Goal: Communication & Community: Answer question/provide support

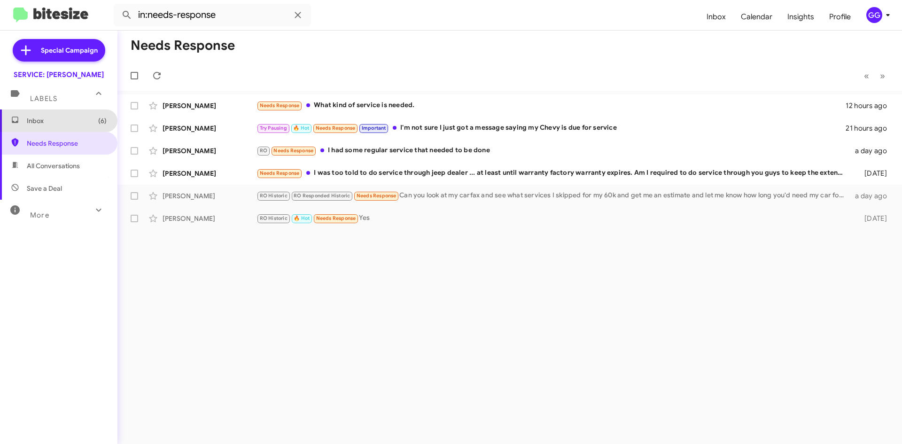
click at [70, 118] on span "Inbox (6)" at bounding box center [67, 120] width 80 height 9
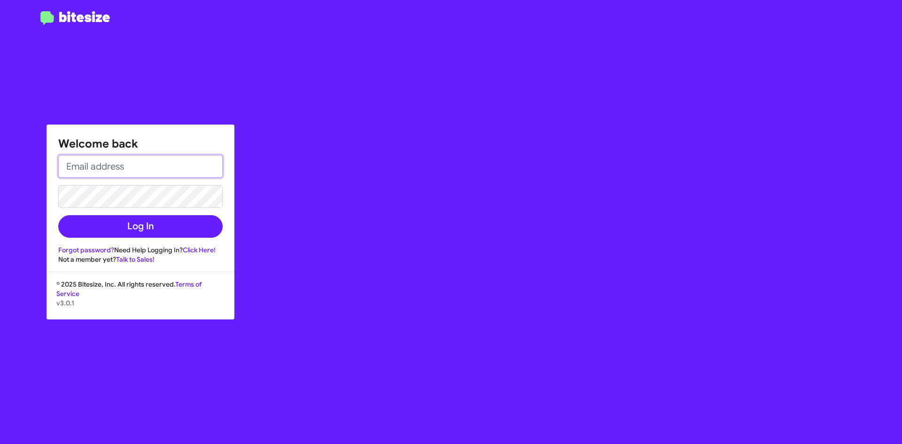
type input "[EMAIL_ADDRESS][DOMAIN_NAME]"
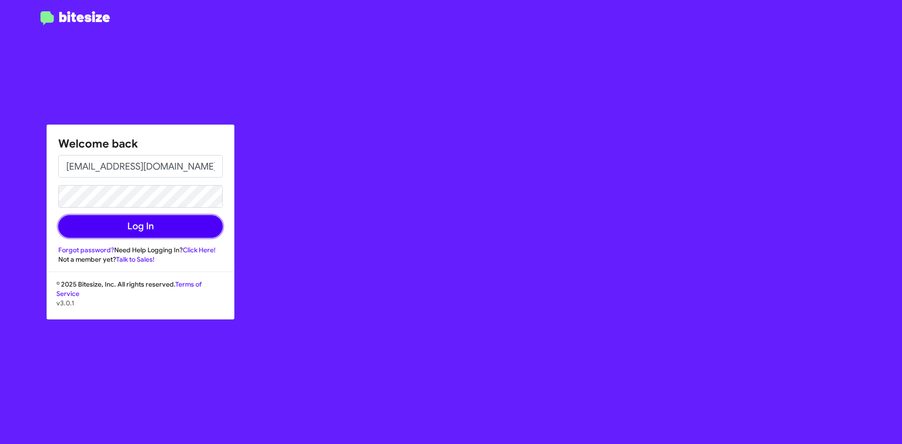
click at [161, 227] on button "Log In" at bounding box center [140, 226] width 164 height 23
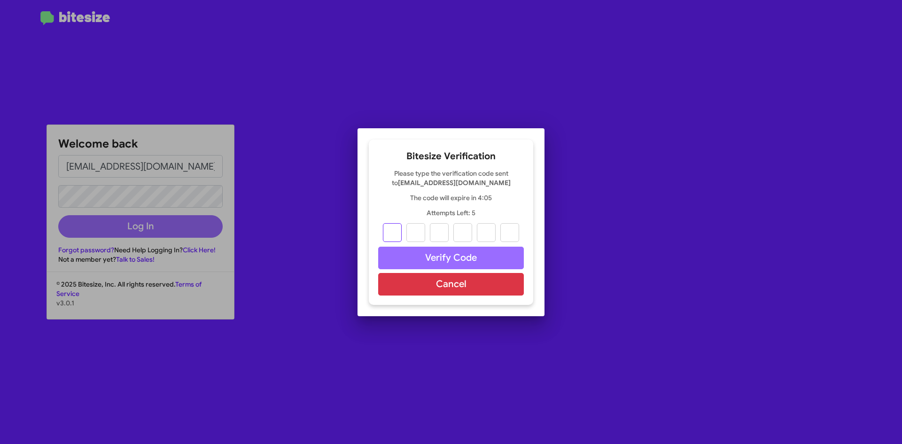
type input "5"
type input "6"
type input "7"
type input "8"
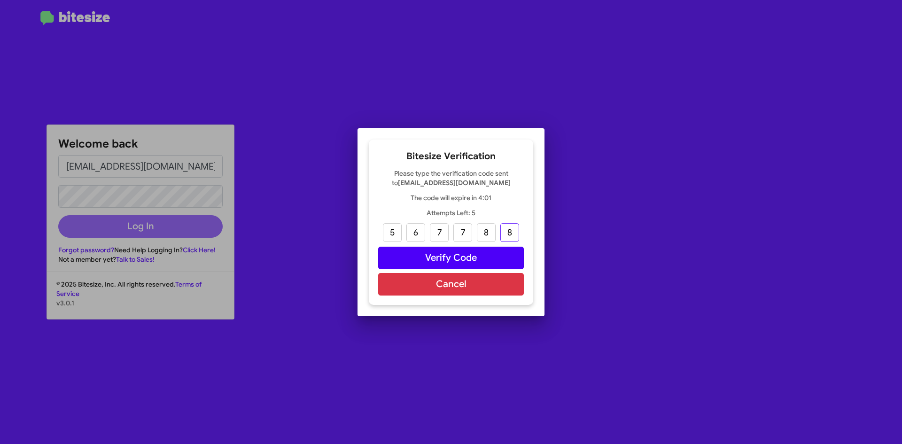
type input "8"
click at [458, 255] on button "Verify Code" at bounding box center [451, 258] width 146 height 23
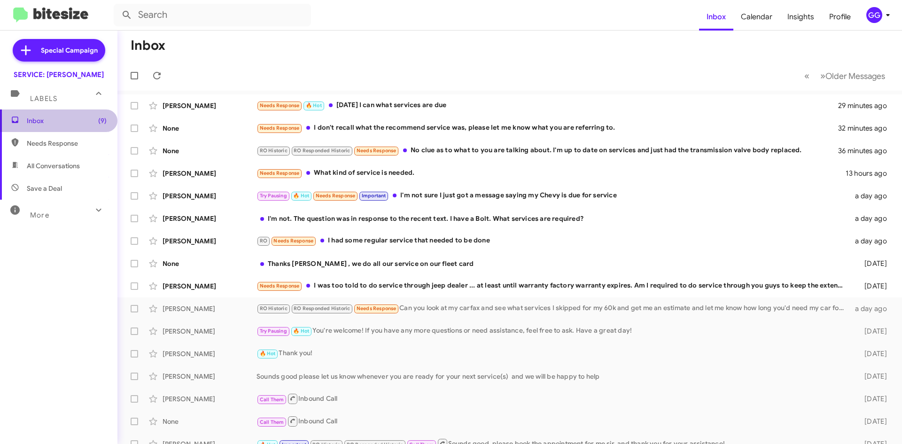
click at [83, 123] on span "Inbox (9)" at bounding box center [67, 120] width 80 height 9
click at [65, 142] on span "Needs Response" at bounding box center [67, 143] width 80 height 9
type input "in:needs-response"
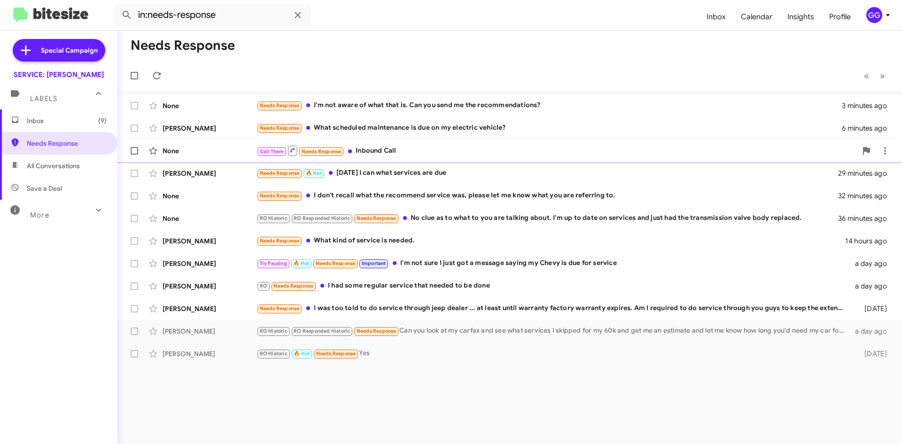
click at [466, 161] on span "None Call Them Needs Response Inbound Call 19 minutes ago" at bounding box center [509, 151] width 785 height 23
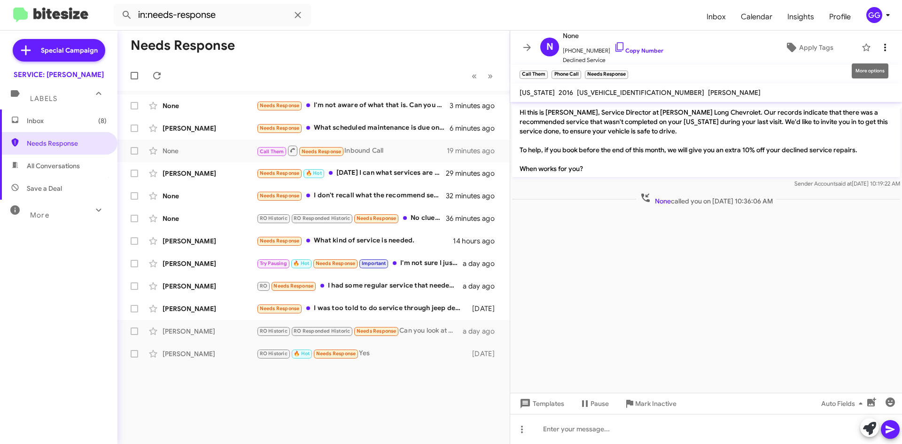
click at [880, 49] on icon at bounding box center [885, 47] width 11 height 11
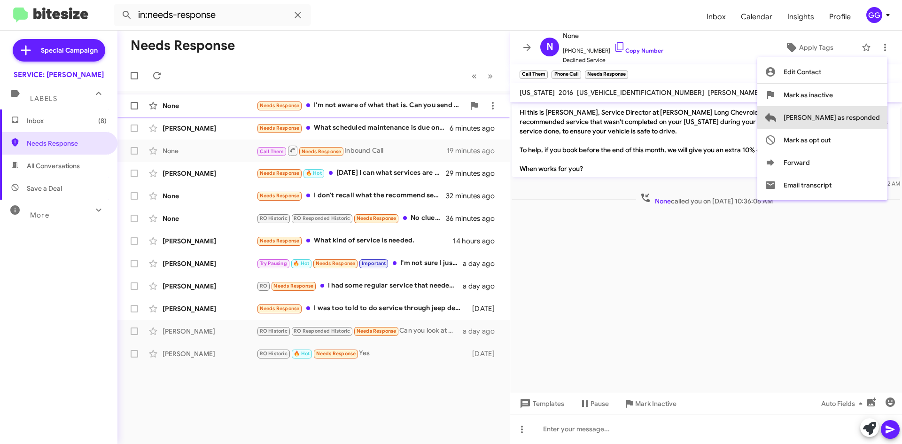
click at [865, 117] on span "[PERSON_NAME] as responded" at bounding box center [832, 117] width 96 height 23
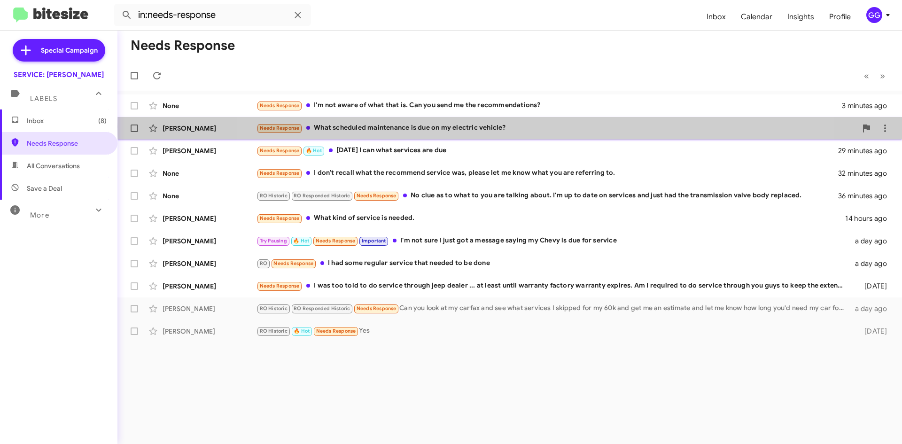
click at [523, 129] on div "Needs Response What scheduled maintenance is due on my electric vehicle?" at bounding box center [557, 128] width 600 height 11
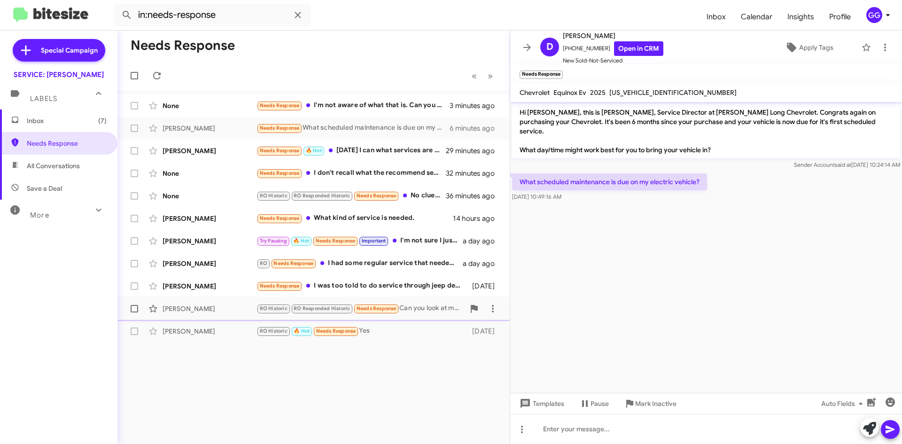
drag, startPoint x: 583, startPoint y: 432, endPoint x: 427, endPoint y: 308, distance: 199.7
click at [427, 308] on div "RO Historic RO Responded Historic Needs Response Can you look at my carfax and …" at bounding box center [361, 308] width 208 height 11
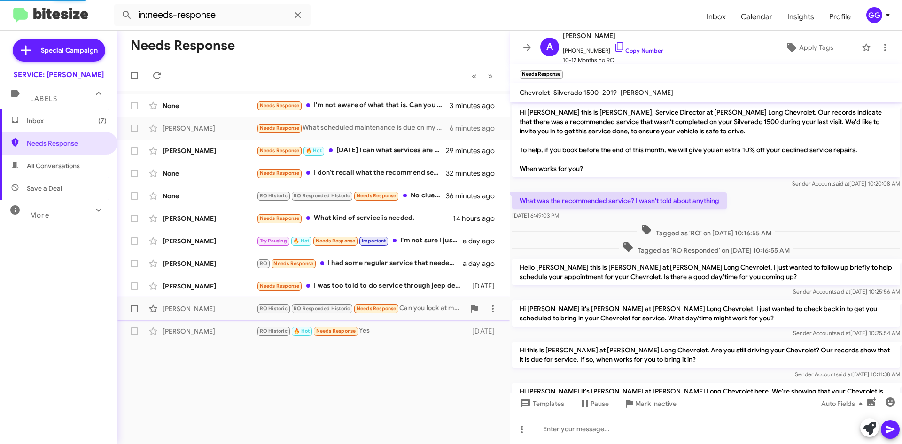
scroll to position [529, 0]
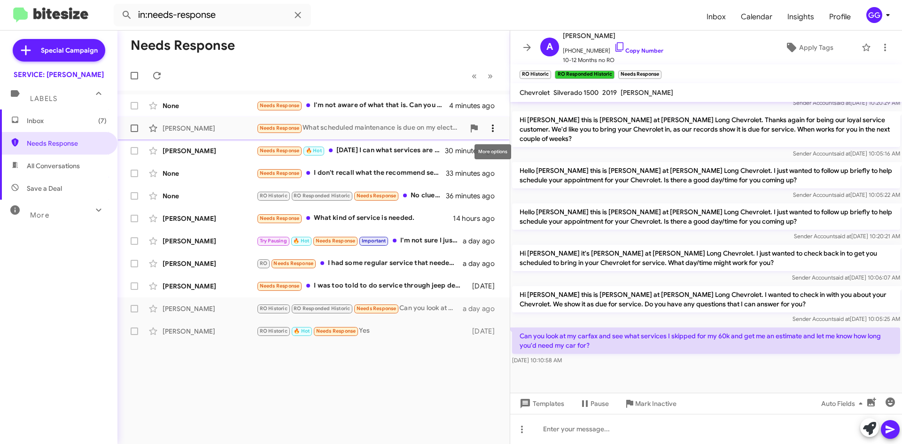
click at [494, 127] on icon at bounding box center [492, 128] width 11 height 11
click at [484, 154] on button "Mark as unread" at bounding box center [437, 152] width 130 height 23
click at [434, 105] on div "Needs Response I'm not aware of what that is. Can you send me the recommendatio…" at bounding box center [361, 105] width 208 height 11
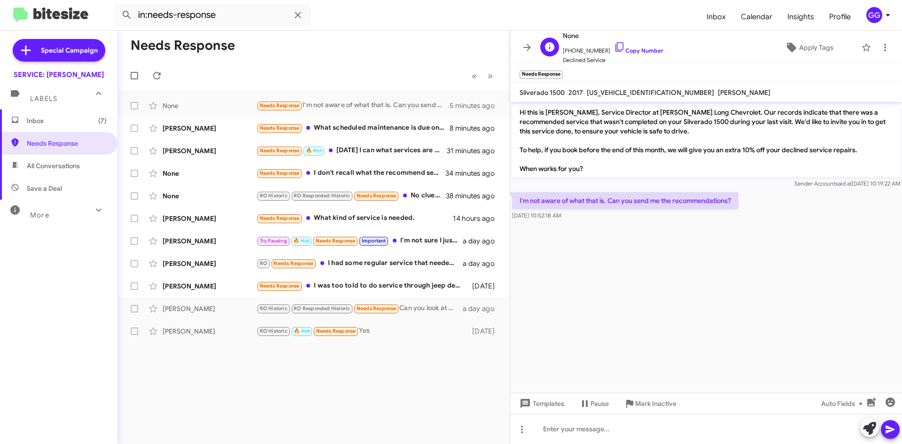
scroll to position [0, 0]
drag, startPoint x: 600, startPoint y: 49, endPoint x: 568, endPoint y: 54, distance: 31.8
click at [568, 54] on span "[PHONE_NUMBER] Copy Number" at bounding box center [613, 48] width 101 height 14
copy span "7193596696"
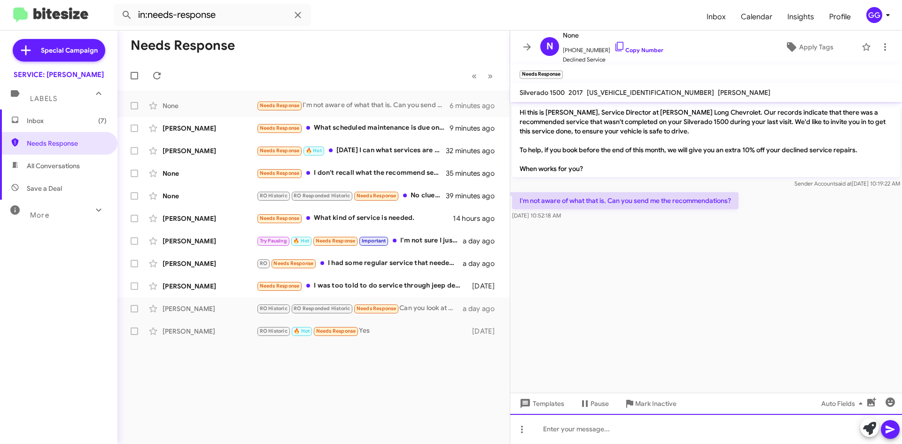
click at [802, 438] on div at bounding box center [706, 429] width 392 height 30
click at [621, 433] on div at bounding box center [706, 429] width 392 height 30
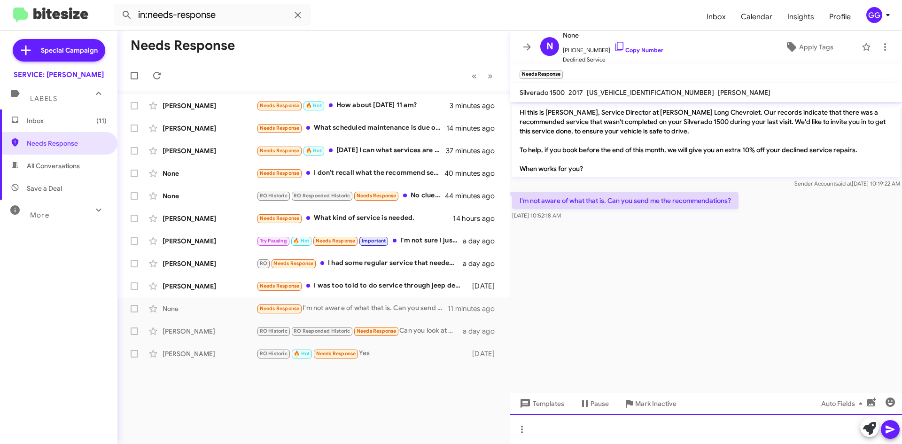
click at [552, 424] on div at bounding box center [706, 429] width 392 height 30
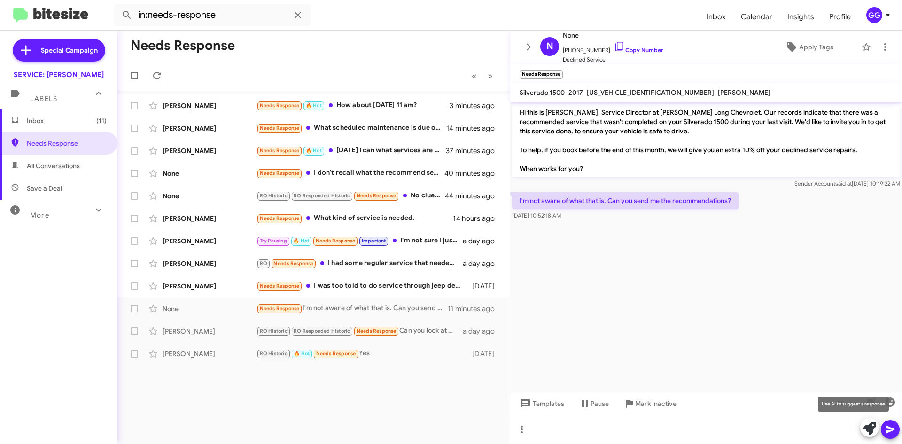
click at [866, 422] on icon at bounding box center [869, 428] width 13 height 13
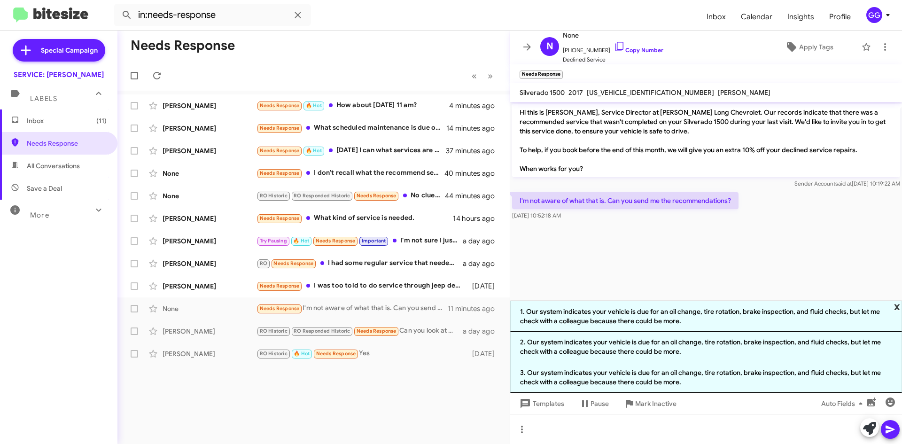
click at [898, 305] on span "x" at bounding box center [897, 306] width 6 height 11
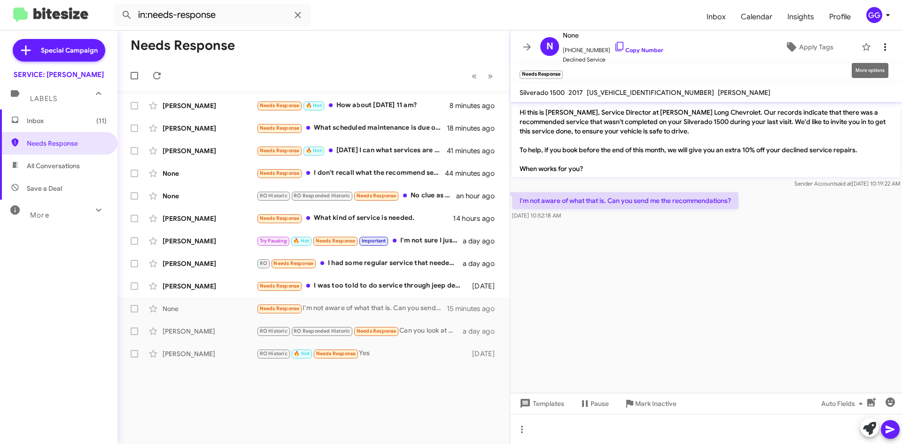
click at [884, 46] on span at bounding box center [885, 46] width 19 height 11
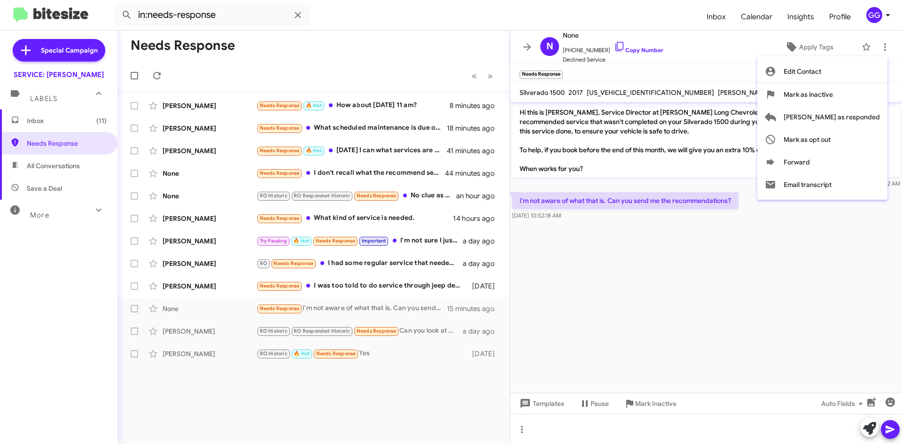
click at [672, 284] on div at bounding box center [451, 222] width 902 height 444
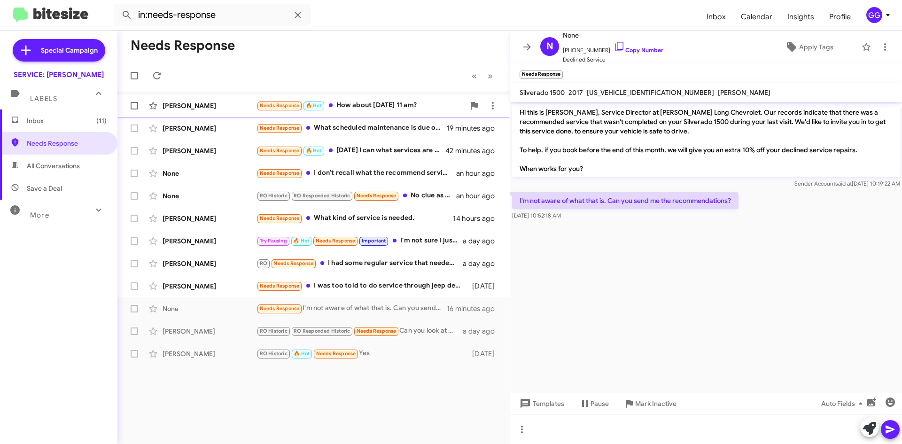
click at [427, 107] on div "Needs Response 🔥 Hot How about [DATE] 11 am?" at bounding box center [361, 105] width 208 height 11
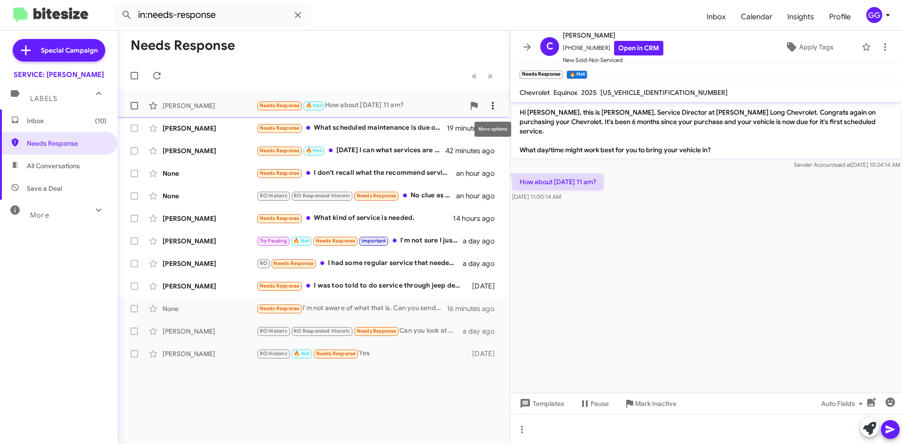
click at [493, 103] on icon at bounding box center [493, 106] width 2 height 8
click at [446, 132] on span "Mark as unread" at bounding box center [421, 130] width 47 height 23
click at [47, 163] on span "All Conversations" at bounding box center [53, 165] width 53 height 9
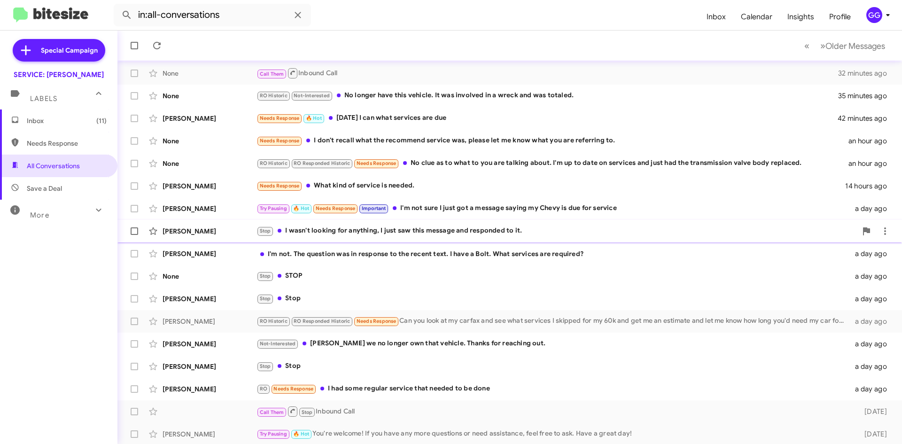
scroll to position [101, 0]
click at [387, 426] on div "[PERSON_NAME] Try Pausing 🔥 Hot You're welcome! If you have any more questions …" at bounding box center [510, 432] width 770 height 19
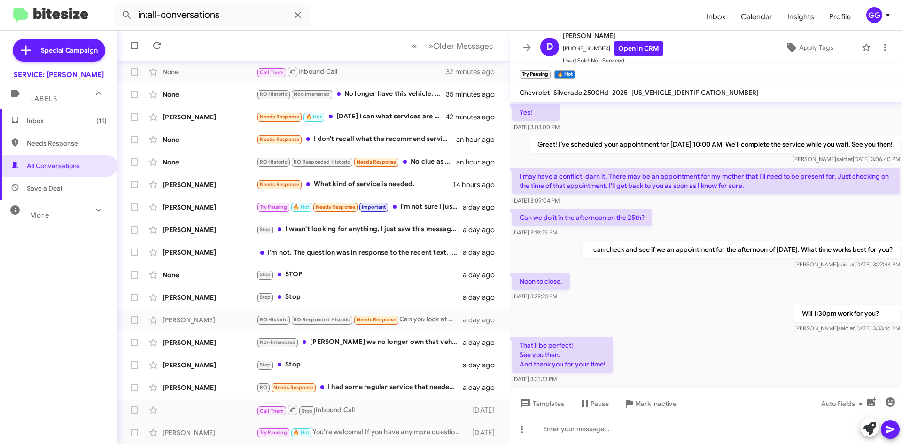
scroll to position [47, 0]
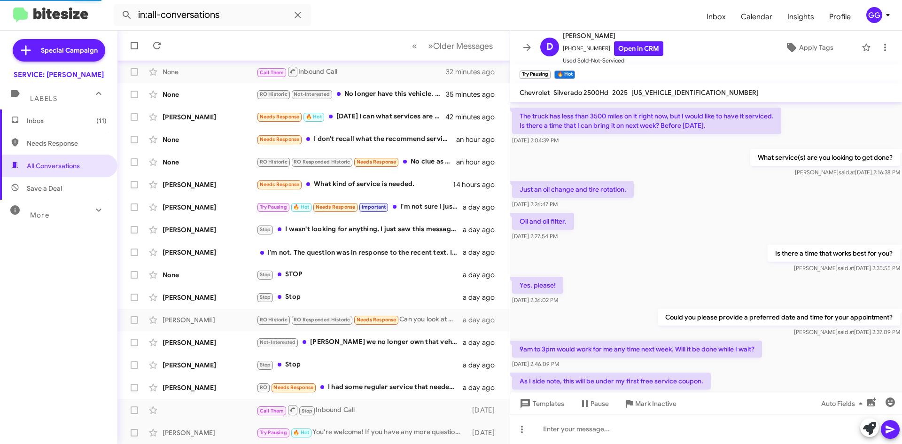
drag, startPoint x: 751, startPoint y: 148, endPoint x: 886, endPoint y: 147, distance: 134.9
click at [886, 149] on p "What service(s) are you looking to get done?" at bounding box center [825, 157] width 150 height 17
copy p "What service(s) are you looking to get done?"
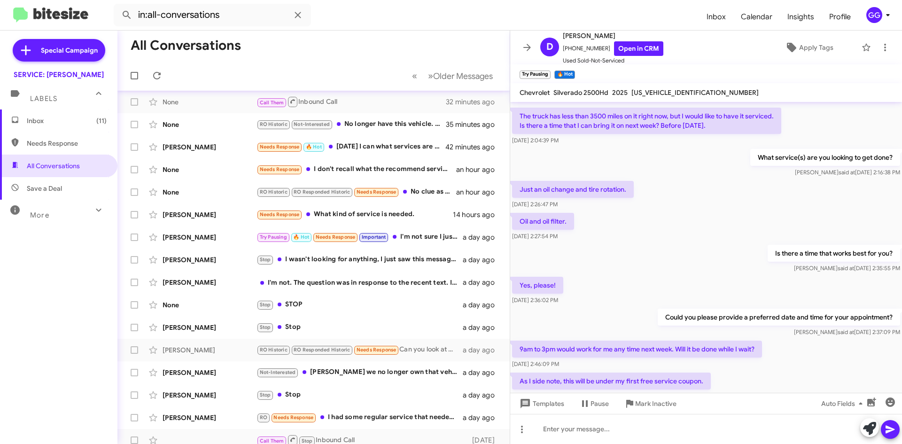
scroll to position [55, 0]
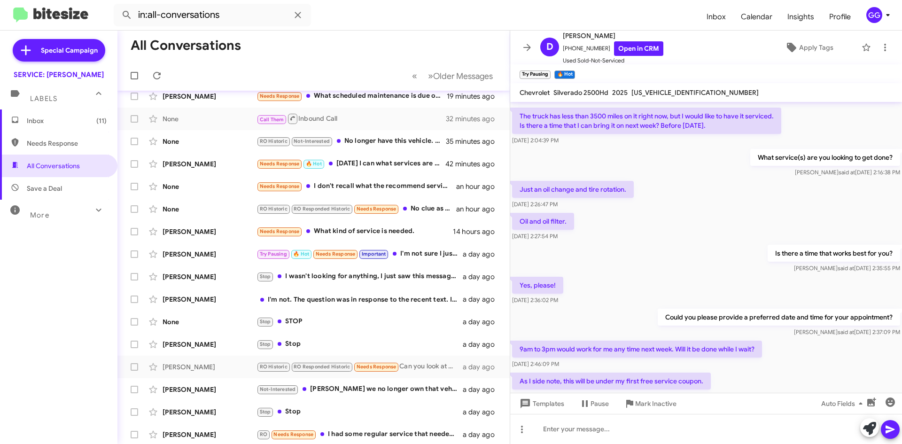
click at [38, 144] on span "Needs Response" at bounding box center [67, 143] width 80 height 9
type input "in:needs-response"
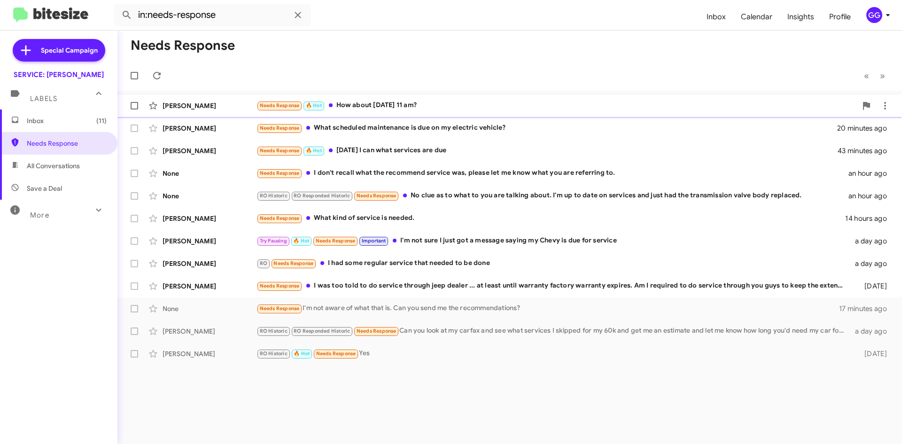
click at [529, 110] on div "Needs Response 🔥 Hot How about [DATE] 11 am?" at bounding box center [557, 105] width 600 height 11
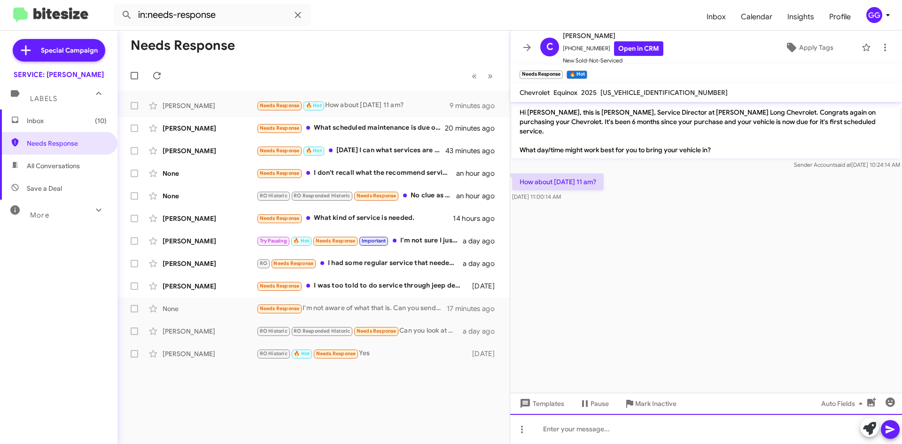
paste div
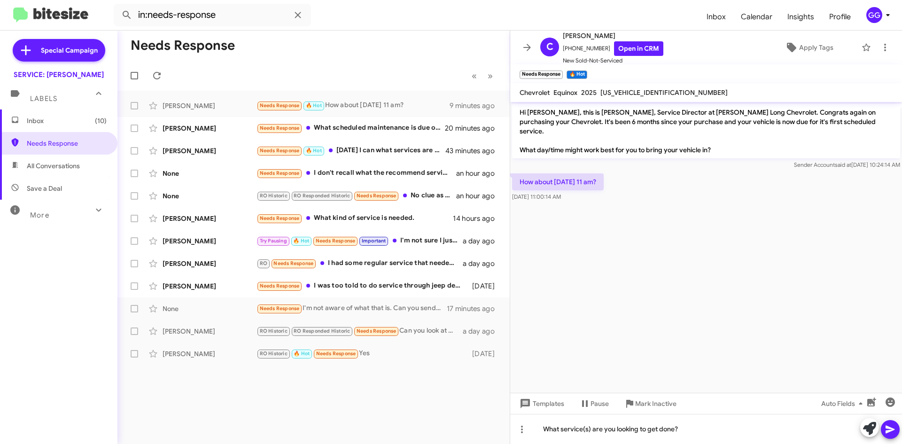
click at [896, 433] on button at bounding box center [890, 429] width 19 height 19
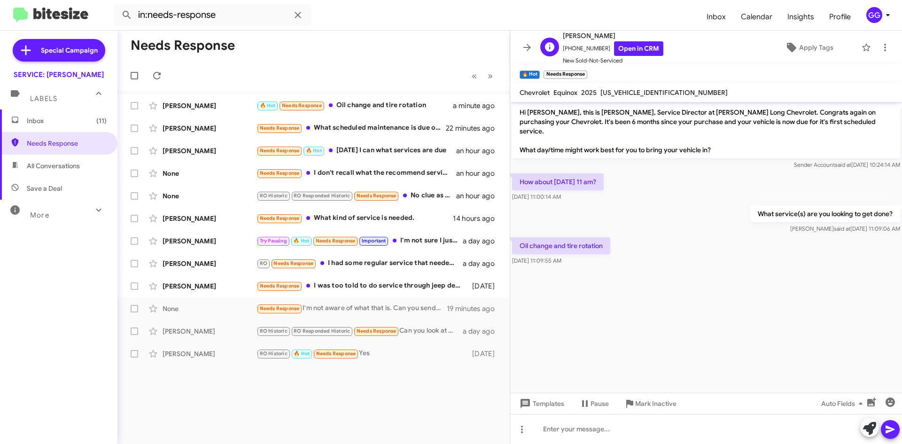
drag, startPoint x: 592, startPoint y: 49, endPoint x: 569, endPoint y: 52, distance: 23.7
click at [569, 52] on span "[PHONE_NUMBER] Open in CRM" at bounding box center [613, 48] width 101 height 15
copy span "7198597860"
click at [867, 425] on icon at bounding box center [869, 428] width 13 height 13
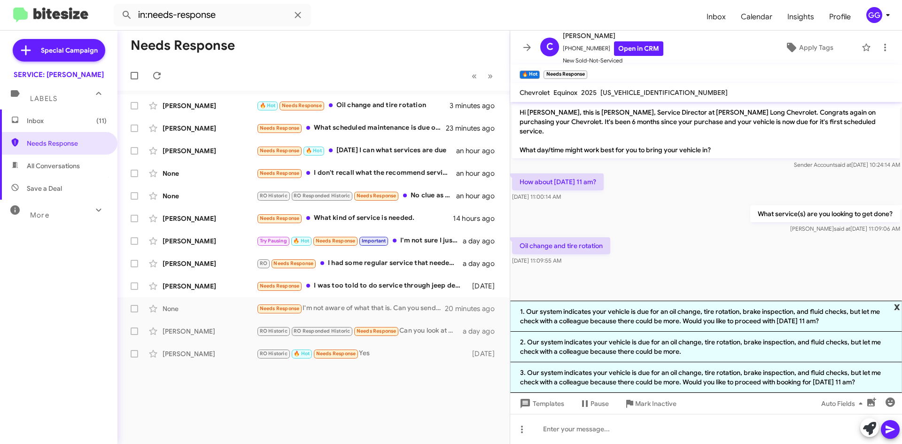
click at [899, 301] on span "x" at bounding box center [897, 306] width 6 height 11
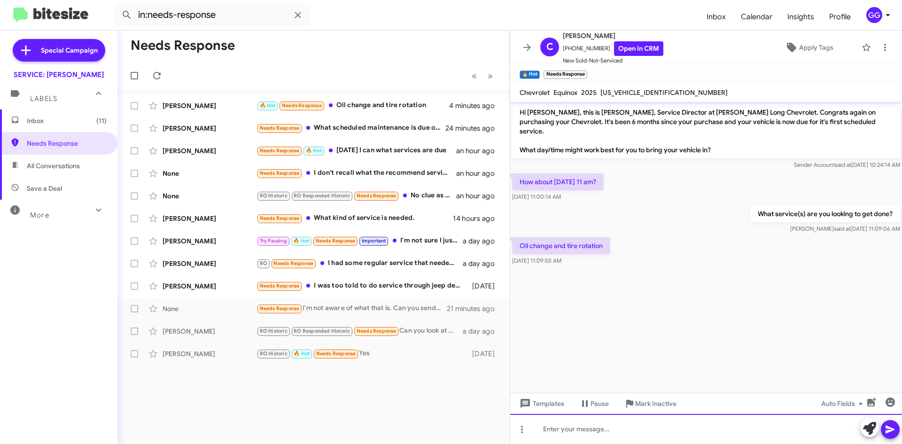
click at [596, 428] on div at bounding box center [706, 429] width 392 height 30
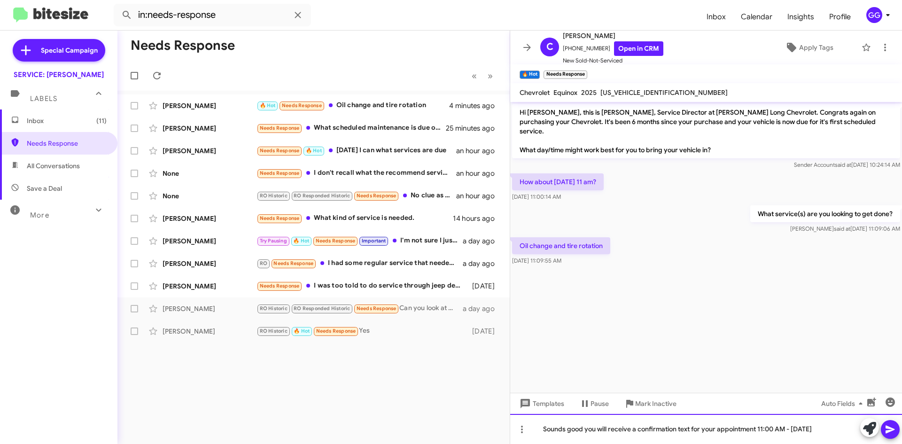
click at [758, 430] on div "Sounds good you will receive a confirmation text for your appointment 11:00 AM …" at bounding box center [706, 429] width 392 height 30
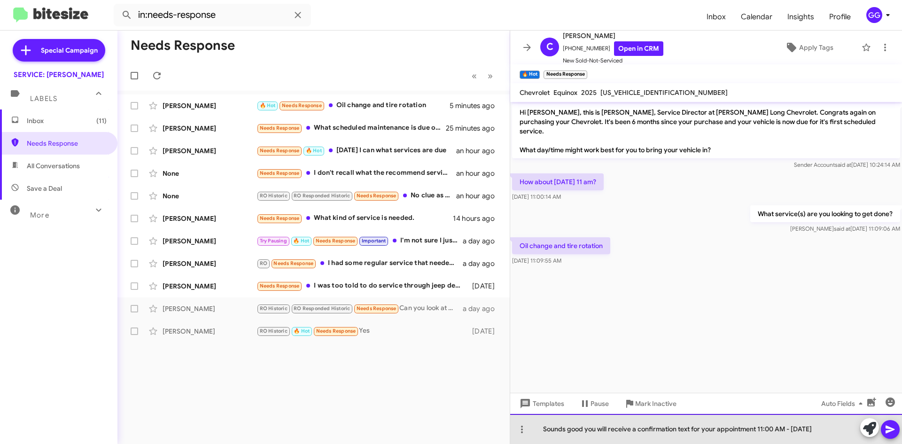
drag, startPoint x: 785, startPoint y: 428, endPoint x: 758, endPoint y: 433, distance: 27.3
click at [758, 433] on div "Sounds good you will receive a confirmation text for your appointment 11:00 AM …" at bounding box center [706, 429] width 392 height 30
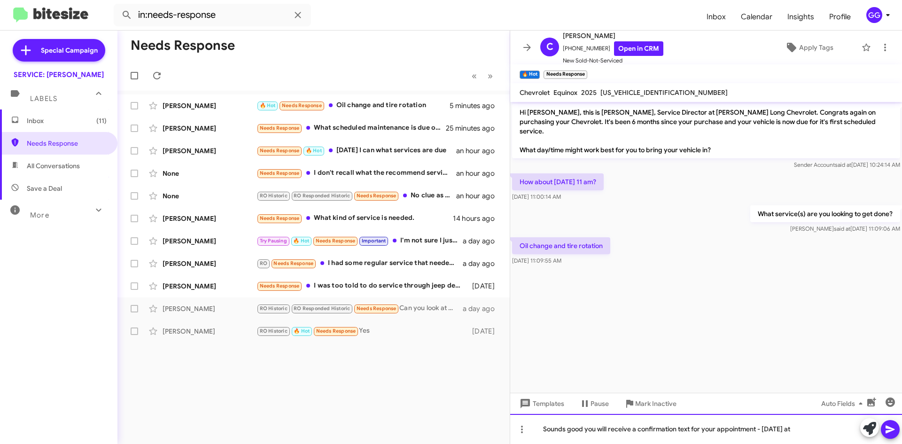
drag, startPoint x: 826, startPoint y: 427, endPoint x: 841, endPoint y: 430, distance: 15.8
click at [841, 430] on div "Sounds good you will receive a confirmation text for your appointment - [DATE] …" at bounding box center [706, 429] width 392 height 30
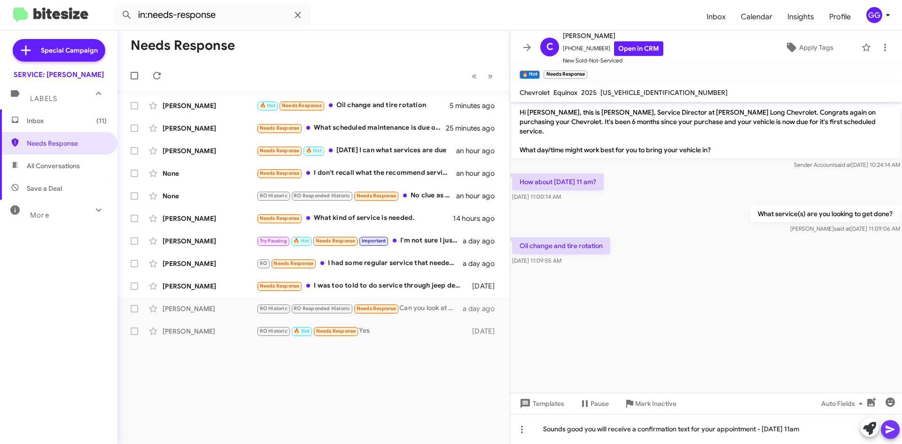
click at [889, 428] on icon at bounding box center [890, 430] width 9 height 8
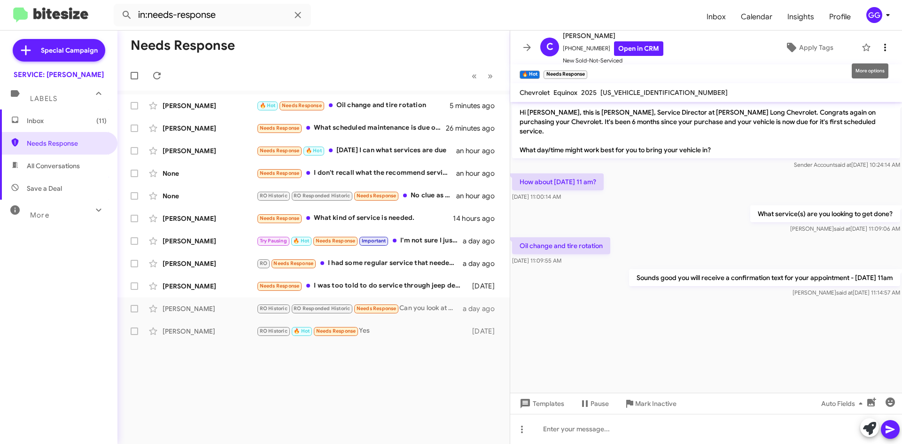
click at [880, 44] on icon at bounding box center [885, 47] width 11 height 11
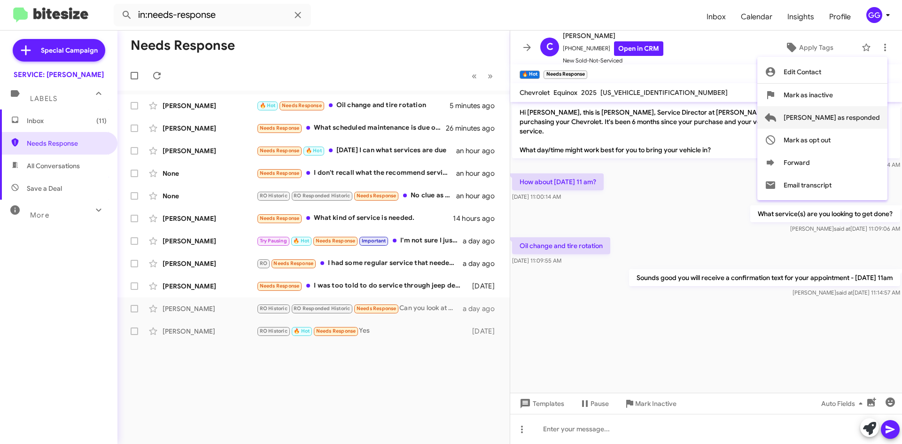
click at [849, 117] on span "[PERSON_NAME] as responded" at bounding box center [832, 117] width 96 height 23
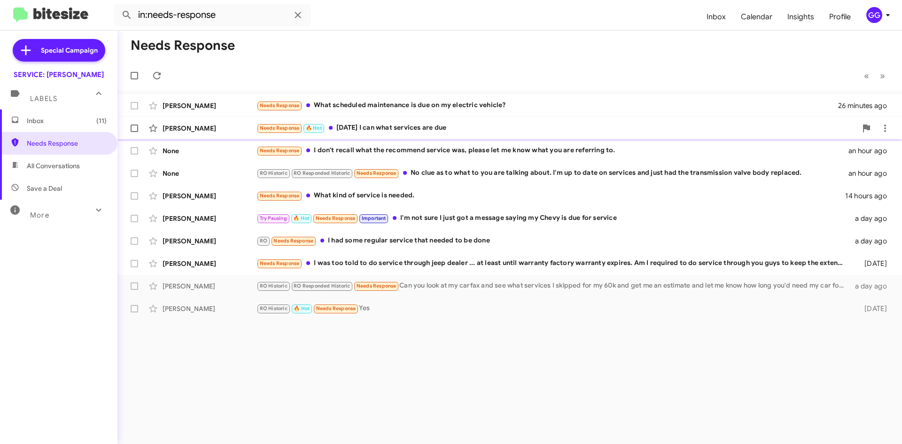
click at [480, 127] on div "Needs Response 🔥 Hot [DATE] I can what services are due" at bounding box center [557, 128] width 600 height 11
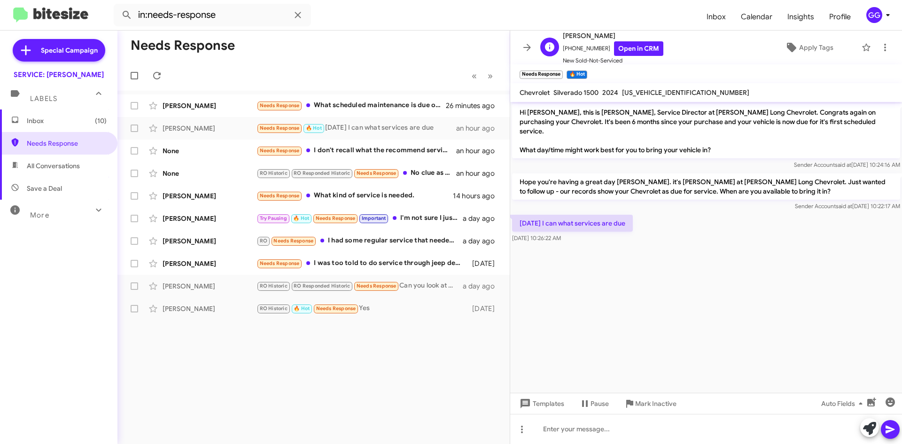
drag, startPoint x: 597, startPoint y: 47, endPoint x: 575, endPoint y: 49, distance: 22.3
click at [575, 49] on span "[PHONE_NUMBER] Open in CRM" at bounding box center [613, 48] width 101 height 15
click at [601, 47] on span "[PHONE_NUMBER] Open in CRM" at bounding box center [613, 48] width 101 height 15
drag, startPoint x: 600, startPoint y: 47, endPoint x: 569, endPoint y: 48, distance: 31.0
click at [569, 48] on span "[PHONE_NUMBER] Open in CRM" at bounding box center [613, 48] width 101 height 15
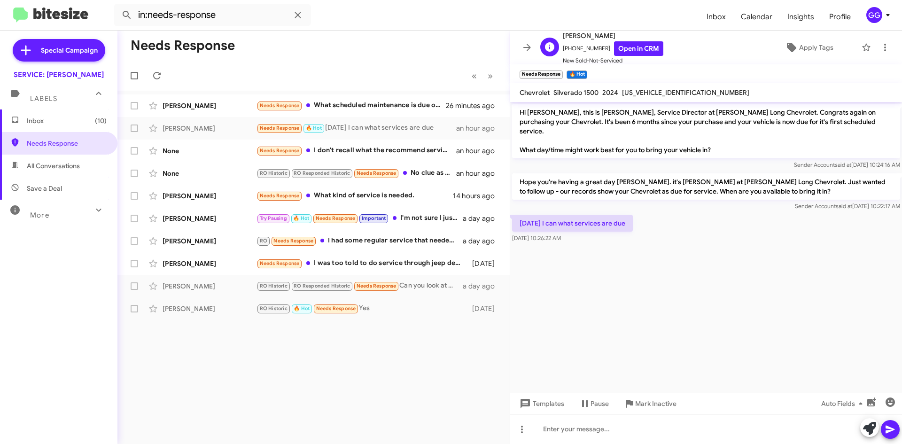
click at [570, 48] on span "[PHONE_NUMBER] Open in CRM" at bounding box center [613, 48] width 101 height 15
click at [571, 47] on span "[PHONE_NUMBER] Open in CRM" at bounding box center [613, 48] width 101 height 15
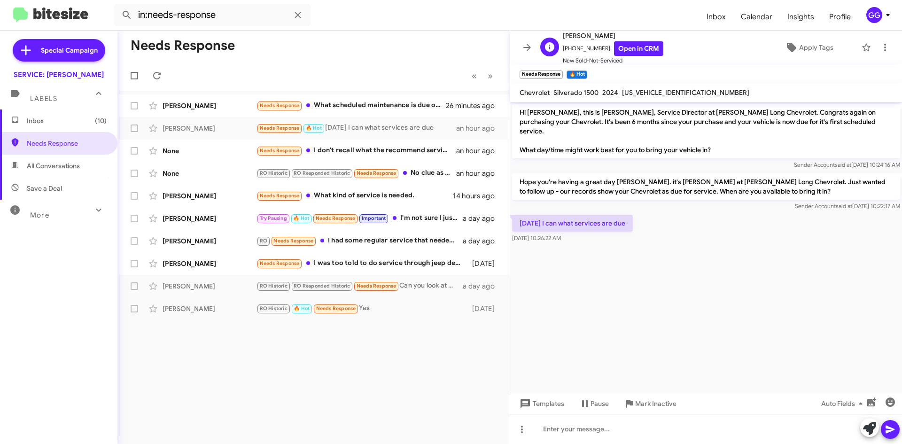
click at [567, 47] on span "[PHONE_NUMBER] Open in CRM" at bounding box center [613, 48] width 101 height 15
drag, startPoint x: 567, startPoint y: 47, endPoint x: 576, endPoint y: 47, distance: 8.9
click at [576, 47] on span "[PHONE_NUMBER] Open in CRM" at bounding box center [613, 48] width 101 height 15
click at [574, 47] on span "[PHONE_NUMBER] Open in CRM" at bounding box center [613, 48] width 101 height 15
drag, startPoint x: 595, startPoint y: 48, endPoint x: 569, endPoint y: 52, distance: 27.0
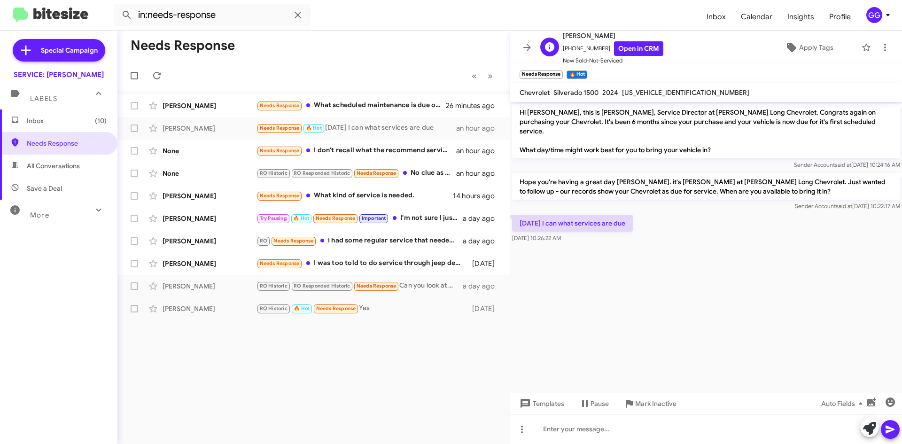
click at [569, 52] on span "[PHONE_NUMBER] Open in CRM" at bounding box center [613, 48] width 101 height 15
drag, startPoint x: 868, startPoint y: 427, endPoint x: 873, endPoint y: 427, distance: 4.7
click at [869, 427] on icon at bounding box center [869, 428] width 13 height 13
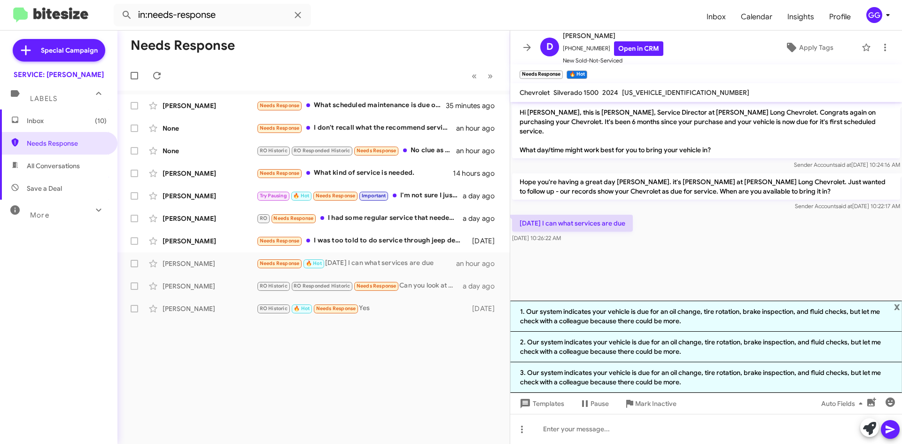
click at [708, 245] on div at bounding box center [706, 248] width 392 height 7
click at [899, 307] on span "x" at bounding box center [897, 306] width 6 height 11
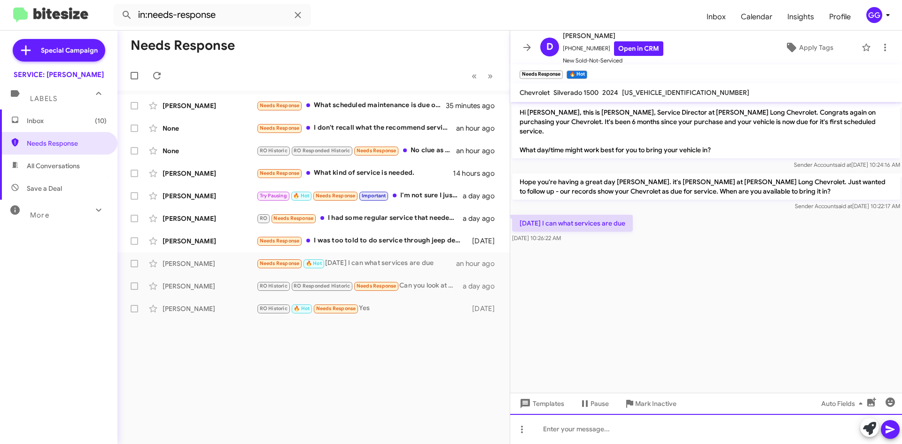
click at [627, 426] on div at bounding box center [706, 429] width 392 height 30
paste div
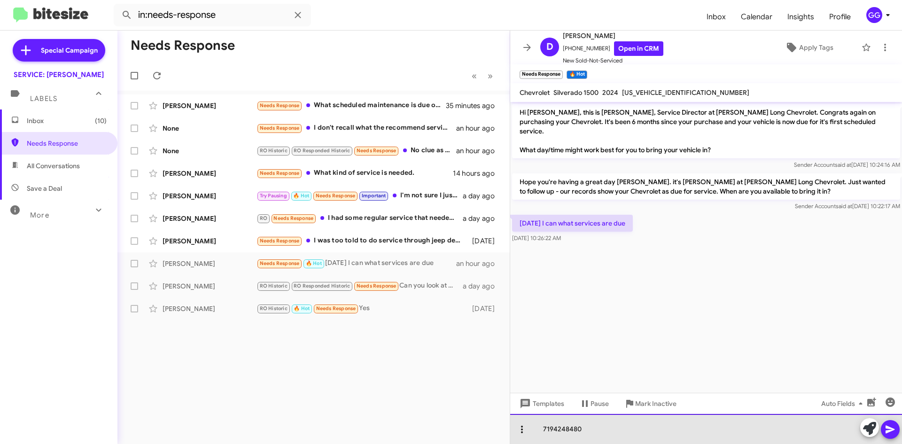
drag, startPoint x: 586, startPoint y: 433, endPoint x: 529, endPoint y: 428, distance: 57.6
click at [529, 428] on div "7194248480" at bounding box center [706, 429] width 392 height 30
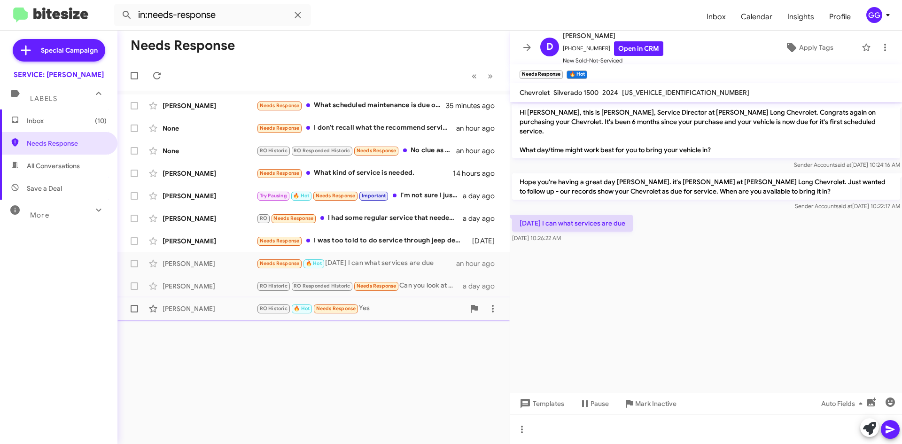
click at [421, 305] on div "RO Historic 🔥 Hot Needs Response Yes" at bounding box center [361, 308] width 208 height 11
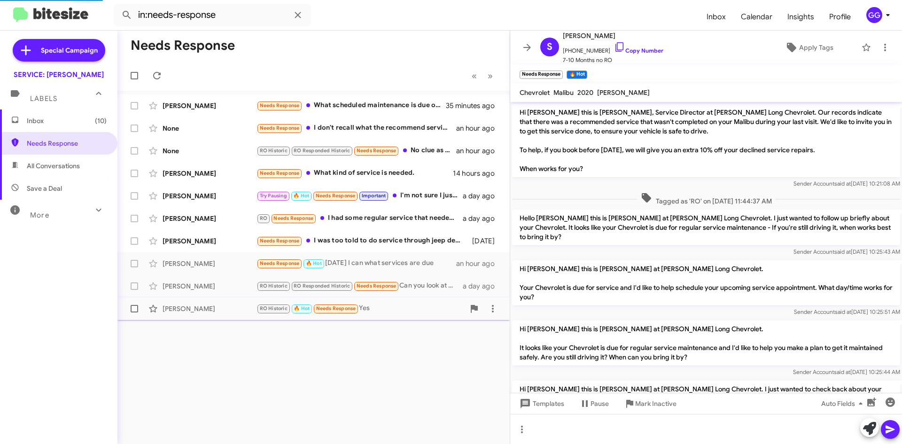
scroll to position [591, 0]
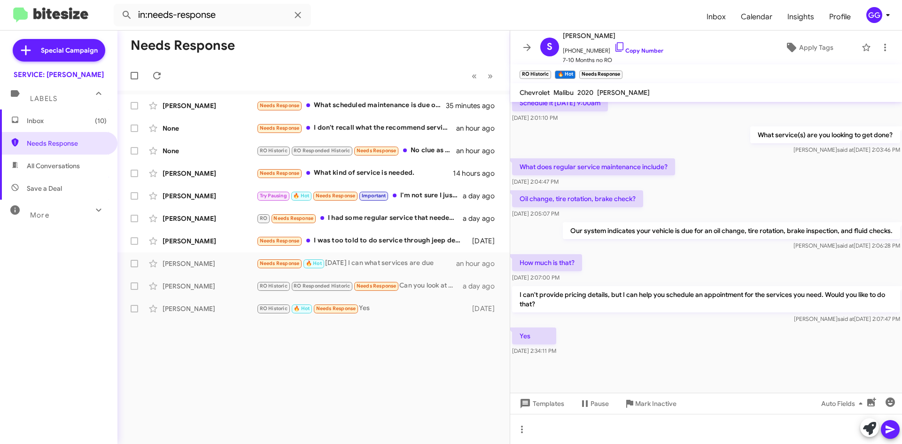
drag, startPoint x: 749, startPoint y: 125, endPoint x: 886, endPoint y: 122, distance: 137.2
click at [886, 126] on p "What service(s) are you looking to get done?" at bounding box center [825, 134] width 150 height 17
copy p "What service(s) are you looking to get done?"
click at [428, 265] on div "Needs Response 🔥 Hot [DATE] I can what services are due" at bounding box center [361, 263] width 208 height 11
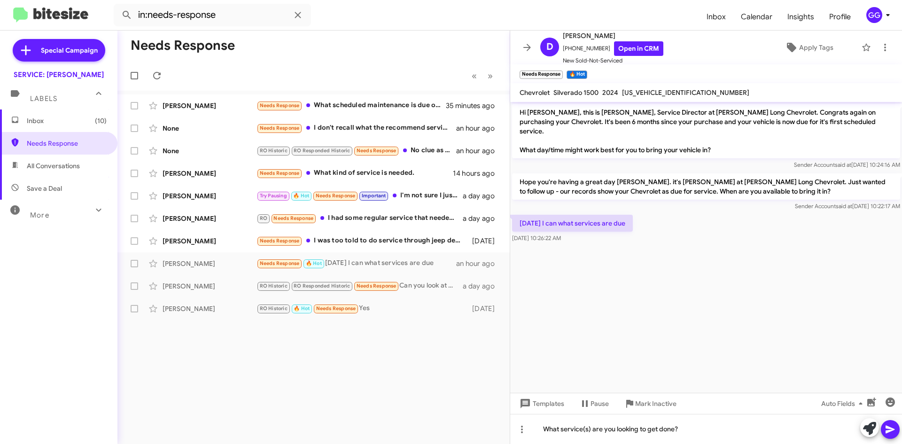
click at [889, 430] on icon at bounding box center [890, 429] width 11 height 11
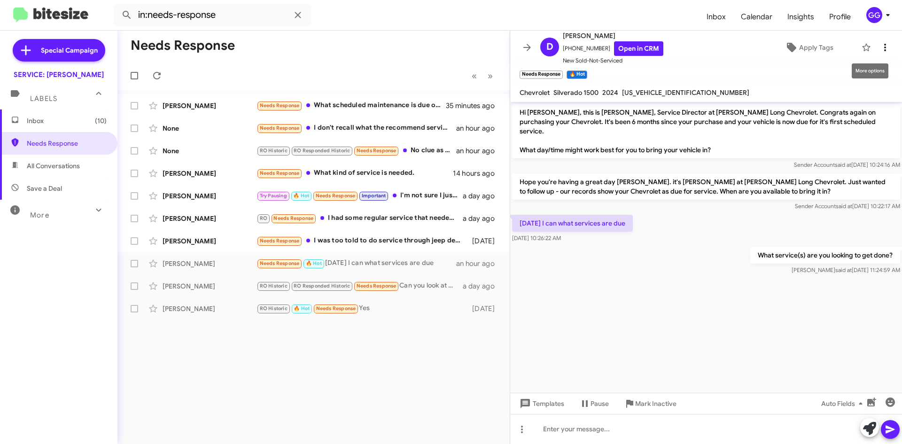
click at [880, 47] on icon at bounding box center [885, 47] width 11 height 11
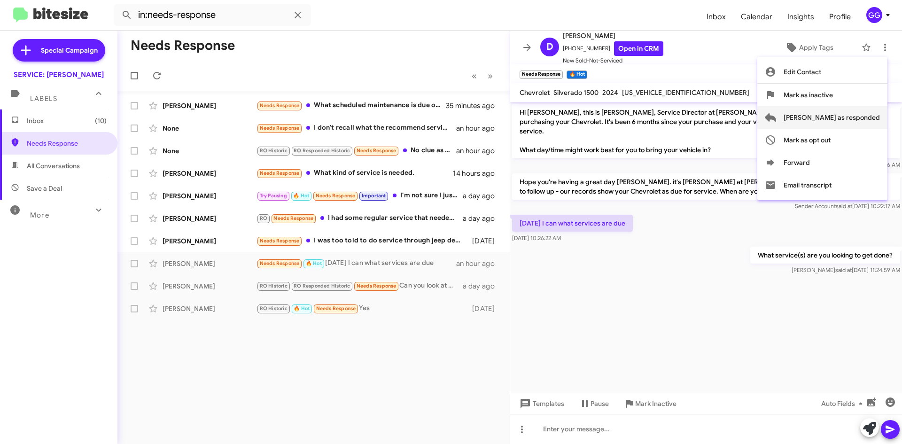
click at [865, 115] on span "[PERSON_NAME] as responded" at bounding box center [832, 117] width 96 height 23
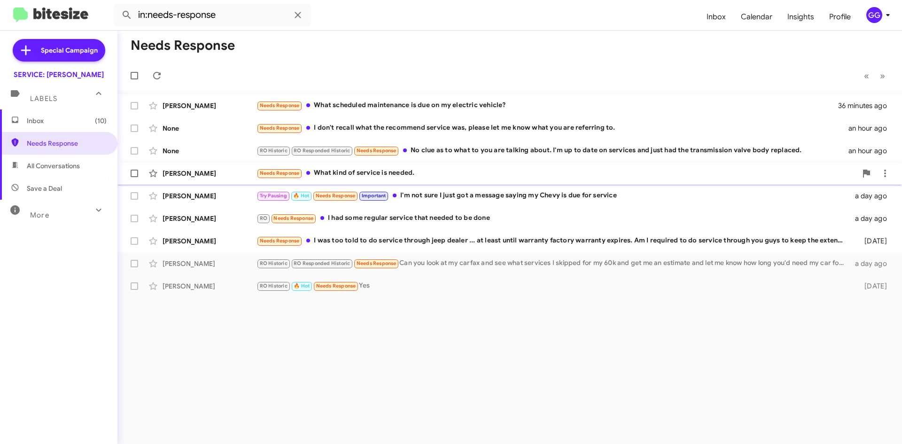
click at [454, 176] on div "Needs Response What kind of service is needed." at bounding box center [557, 173] width 600 height 11
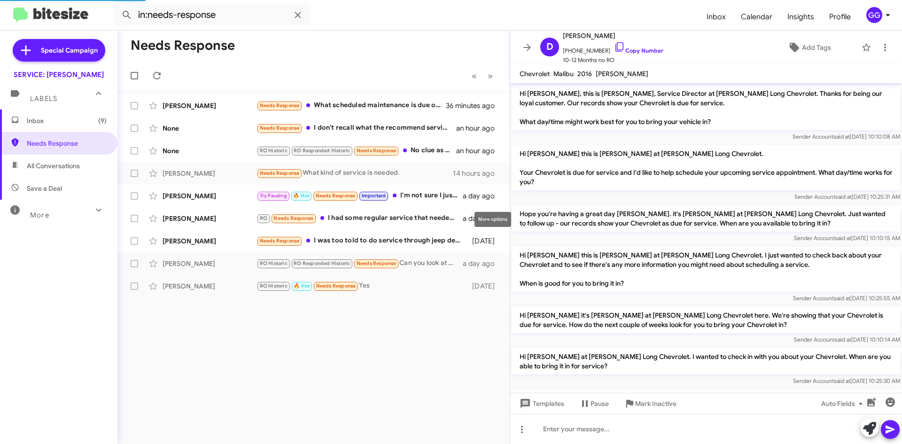
scroll to position [387, 0]
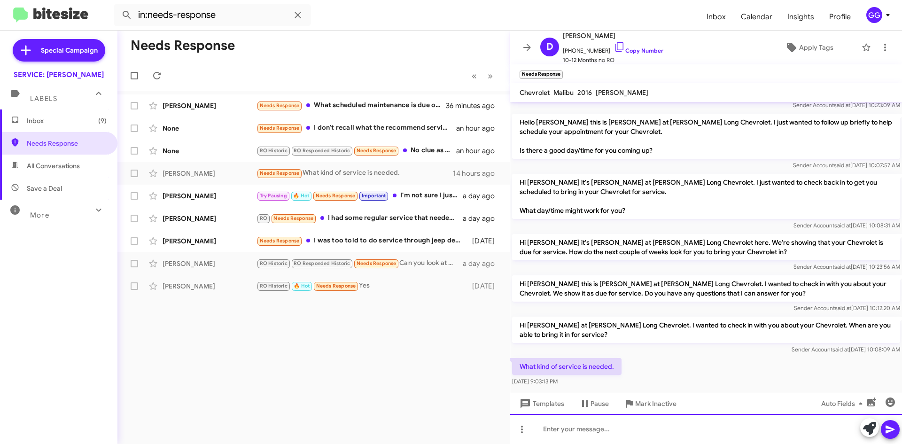
paste div
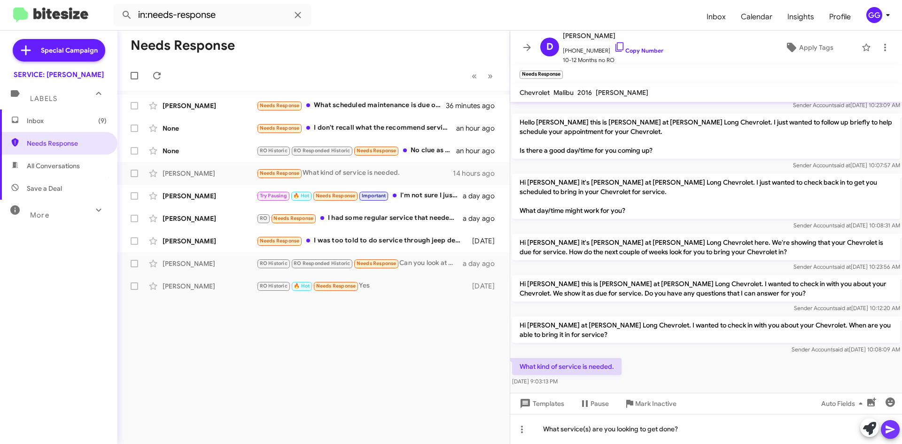
click at [890, 427] on icon at bounding box center [890, 429] width 11 height 11
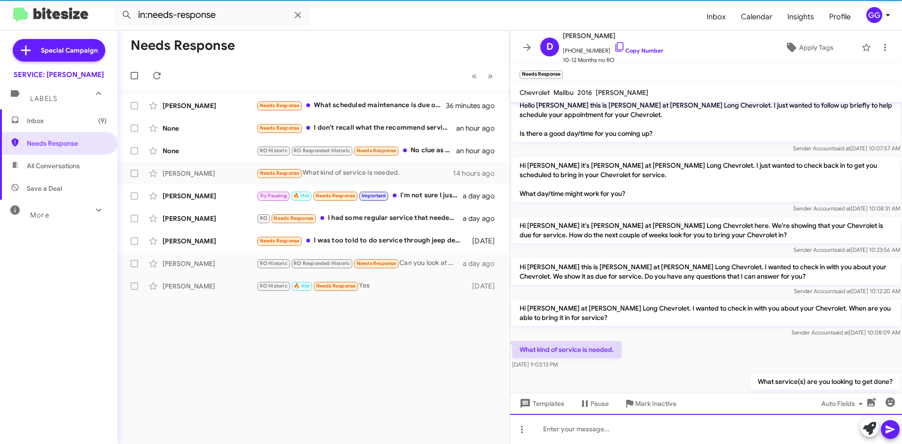
scroll to position [440, 0]
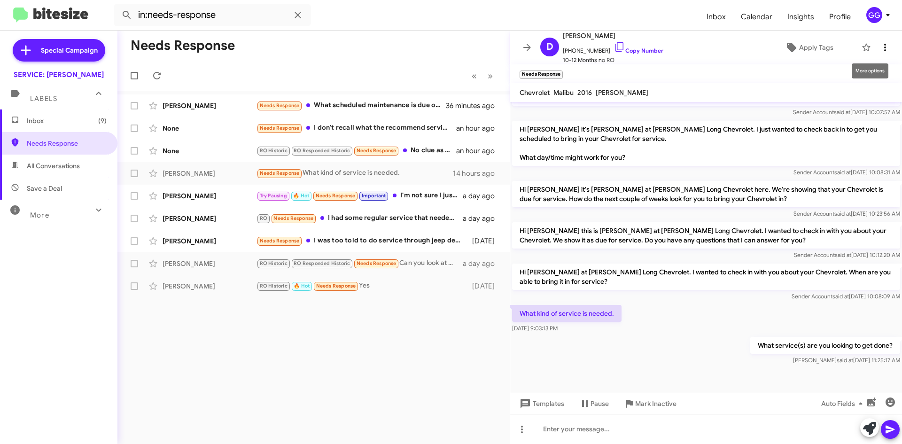
click at [880, 42] on icon at bounding box center [885, 47] width 11 height 11
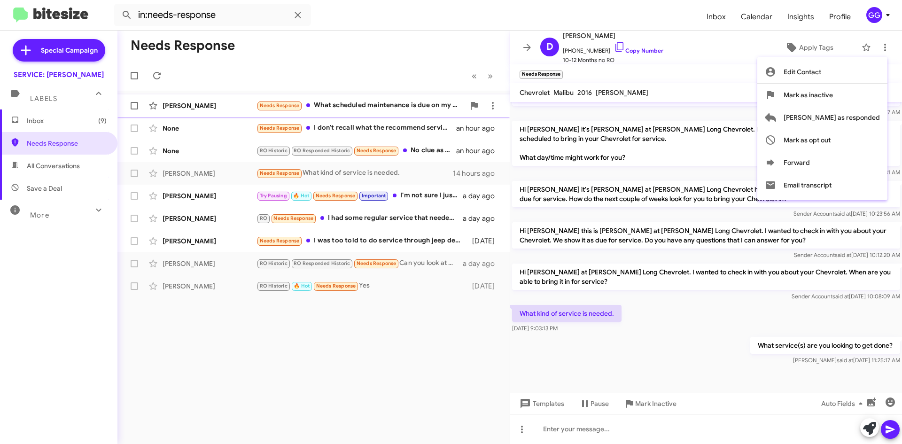
click at [843, 113] on span "[PERSON_NAME] as responded" at bounding box center [832, 117] width 96 height 23
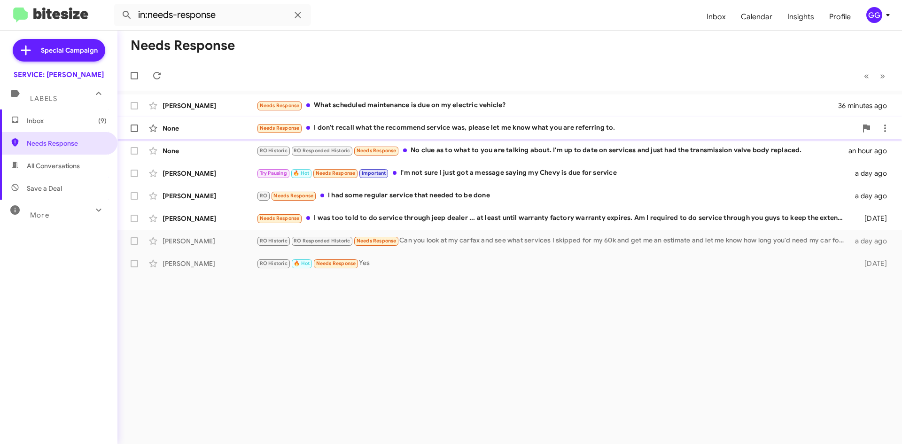
click at [553, 128] on div "Needs Response I don't recall what the recommend service was, please let me kno…" at bounding box center [557, 128] width 600 height 11
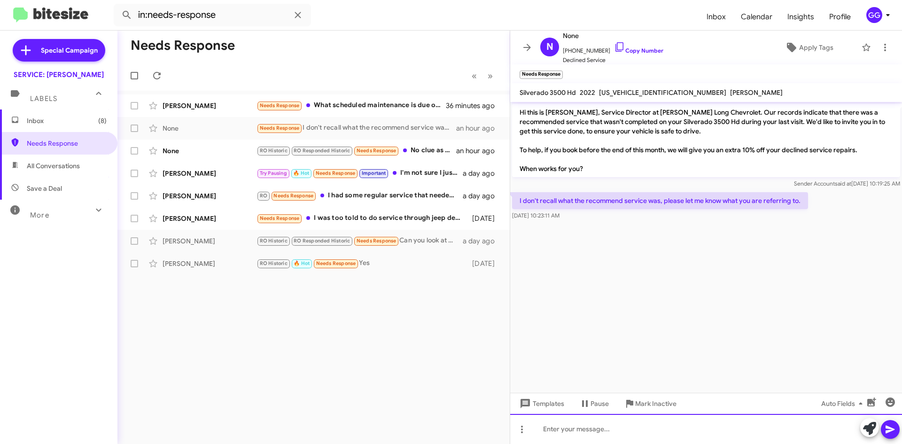
paste div
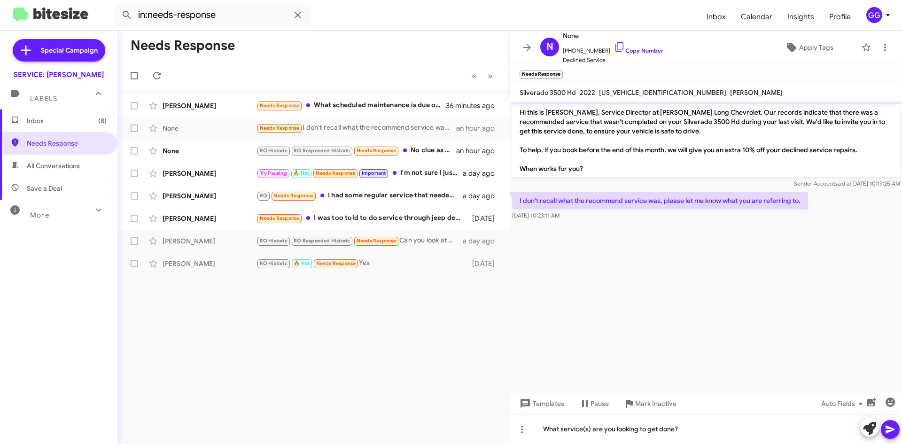
click at [889, 426] on icon at bounding box center [890, 429] width 11 height 11
click at [882, 47] on icon at bounding box center [885, 47] width 11 height 11
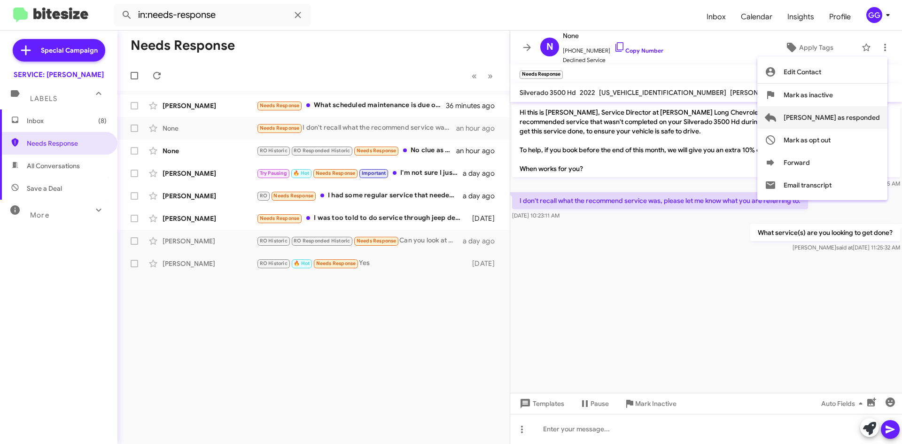
click at [846, 116] on span "[PERSON_NAME] as responded" at bounding box center [832, 117] width 96 height 23
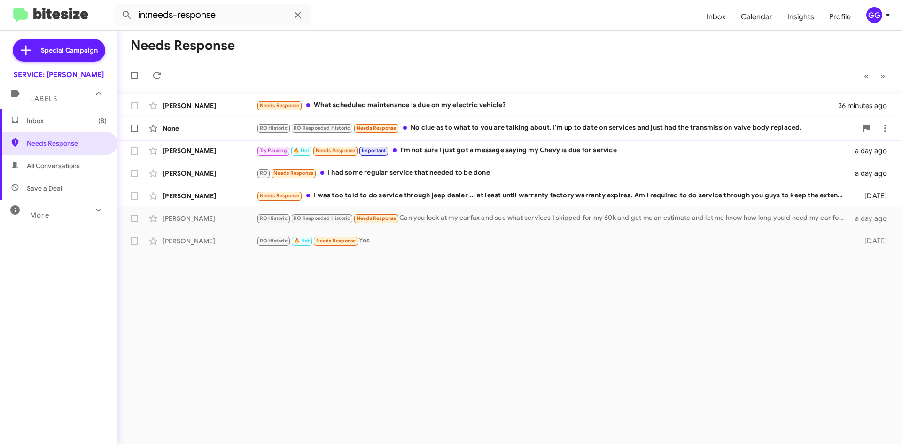
click at [529, 128] on div "RO Historic RO Responded Historic Needs Response No clue as to what to you are …" at bounding box center [557, 128] width 600 height 11
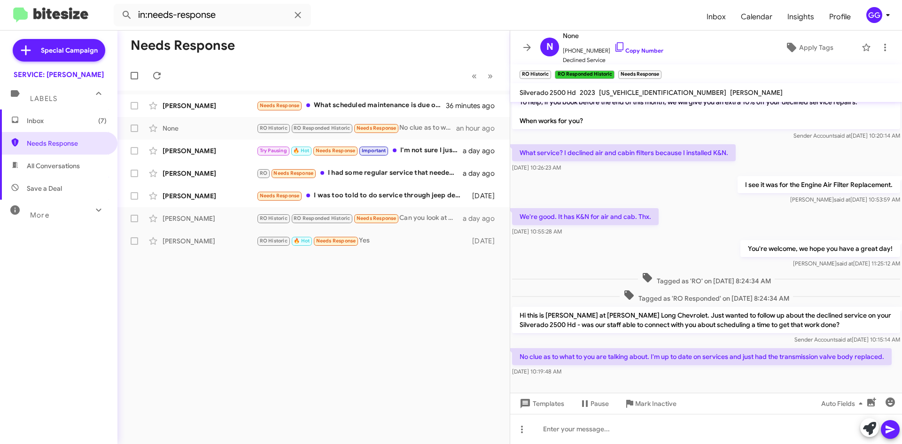
scroll to position [55, 0]
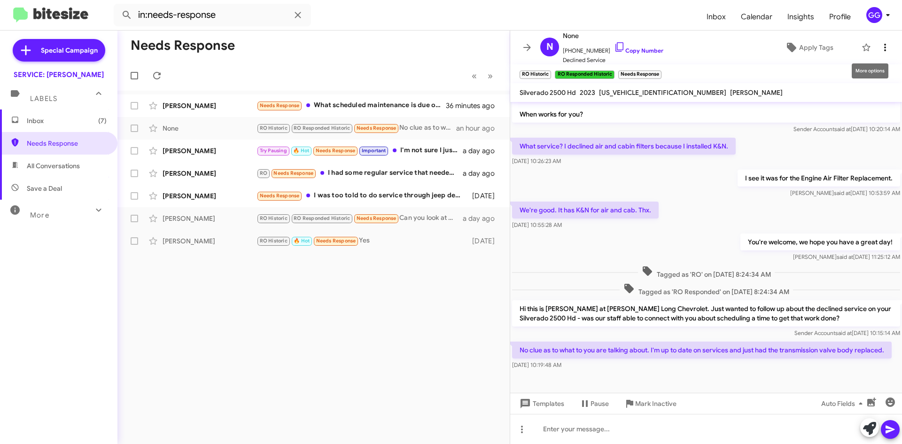
click at [880, 45] on icon at bounding box center [885, 47] width 11 height 11
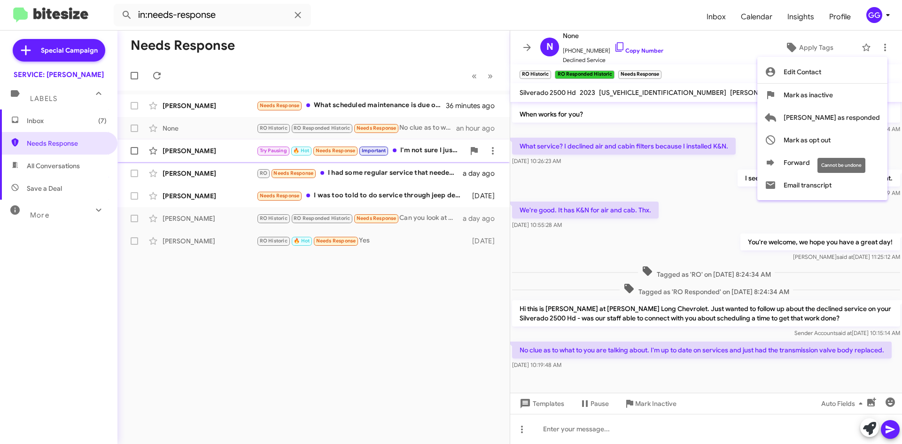
click at [831, 140] on span "Mark as opt out" at bounding box center [807, 140] width 47 height 23
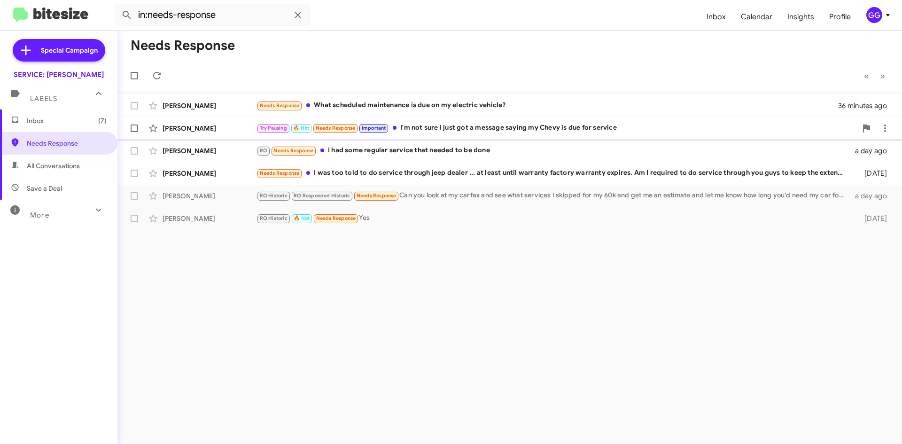
click at [554, 129] on div "Try Pausing 🔥 Hot Needs Response Important I'm not sure I just got a message sa…" at bounding box center [557, 128] width 600 height 11
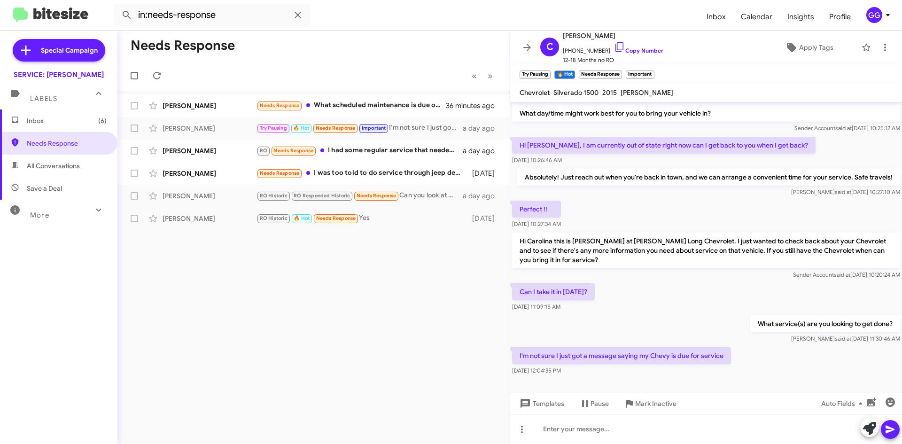
scroll to position [40, 0]
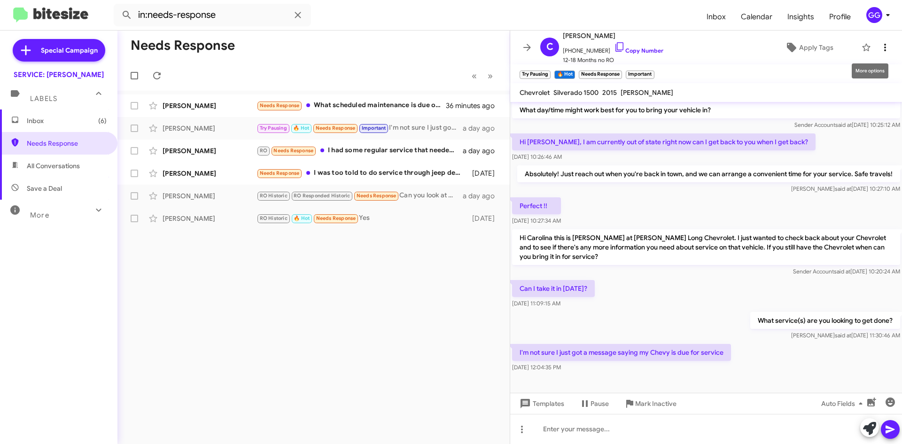
click at [880, 44] on icon at bounding box center [885, 47] width 11 height 11
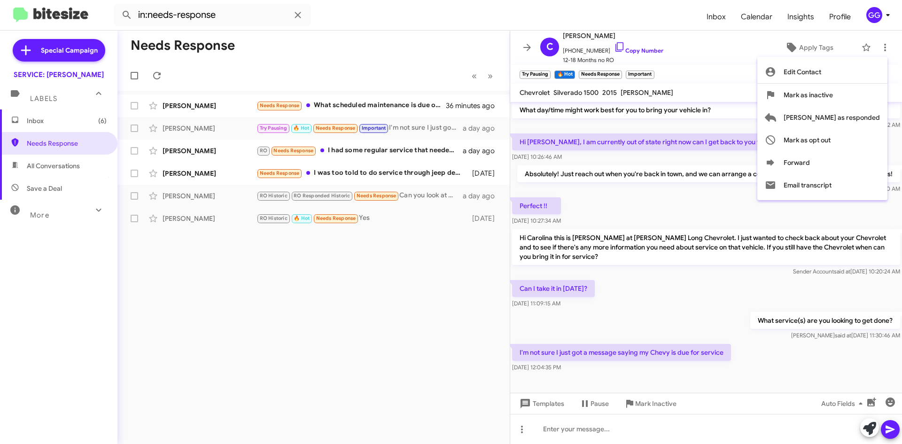
click at [497, 125] on div at bounding box center [451, 222] width 902 height 444
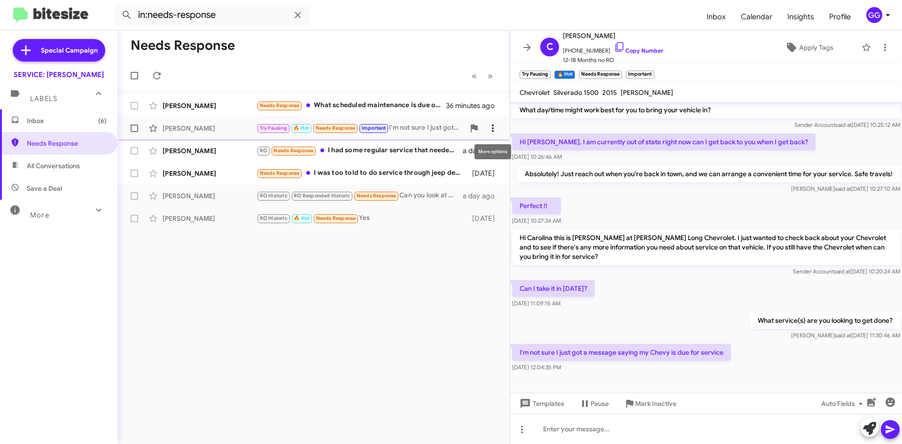
click at [491, 127] on icon at bounding box center [492, 128] width 11 height 11
click at [484, 153] on button "Mark as unread" at bounding box center [437, 152] width 130 height 23
click at [436, 108] on div "Needs Response What scheduled maintenance is due on my electric vehicle?" at bounding box center [361, 105] width 208 height 11
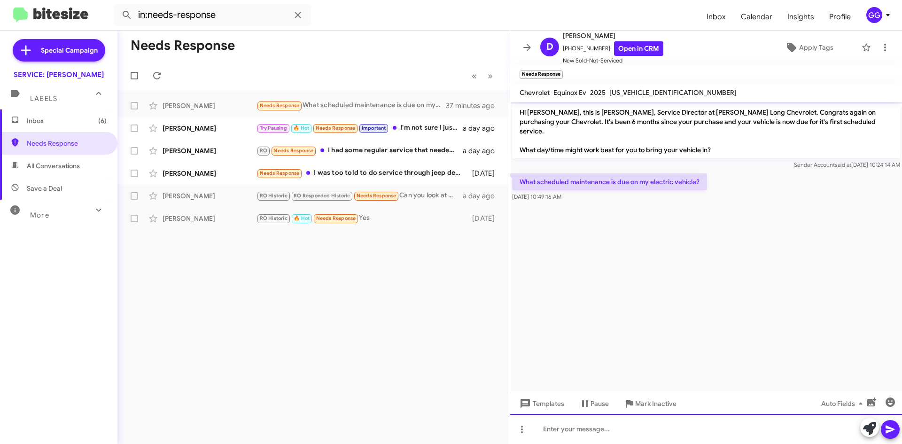
click at [605, 425] on div at bounding box center [706, 429] width 392 height 30
paste div
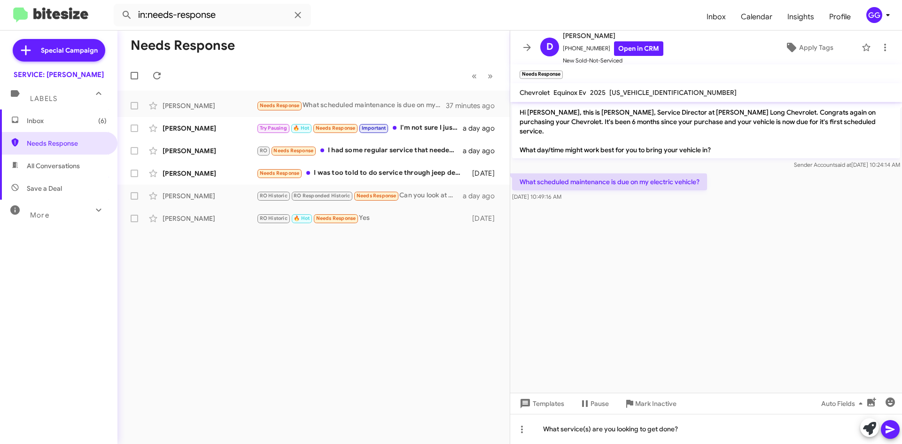
click at [889, 425] on icon at bounding box center [890, 429] width 11 height 11
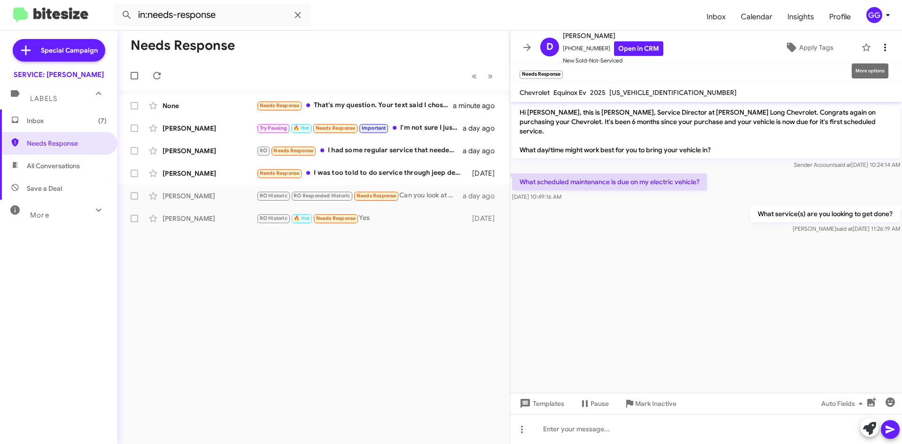
click at [880, 44] on icon at bounding box center [885, 47] width 11 height 11
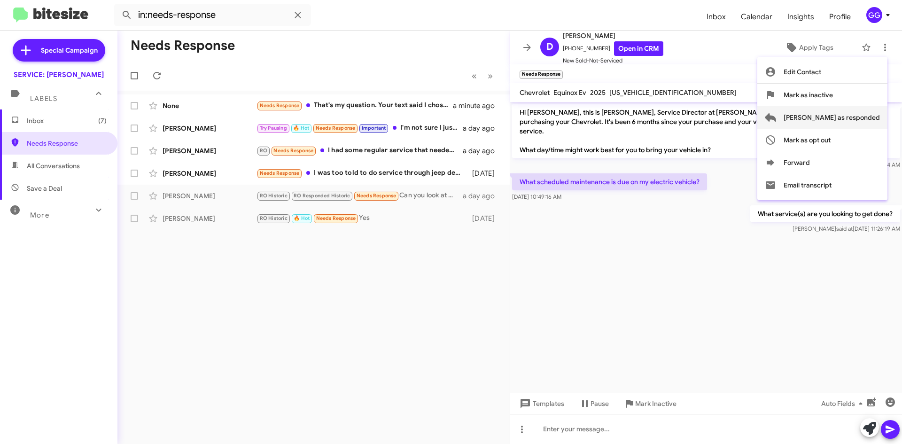
click at [832, 117] on span "[PERSON_NAME] as responded" at bounding box center [832, 117] width 96 height 23
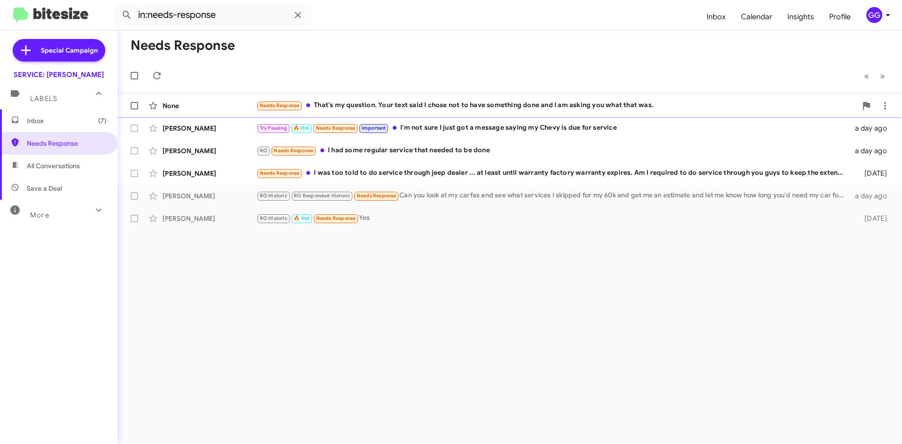
click at [526, 106] on div "Needs Response That's my question. Your text said I chose not to have something…" at bounding box center [557, 105] width 600 height 11
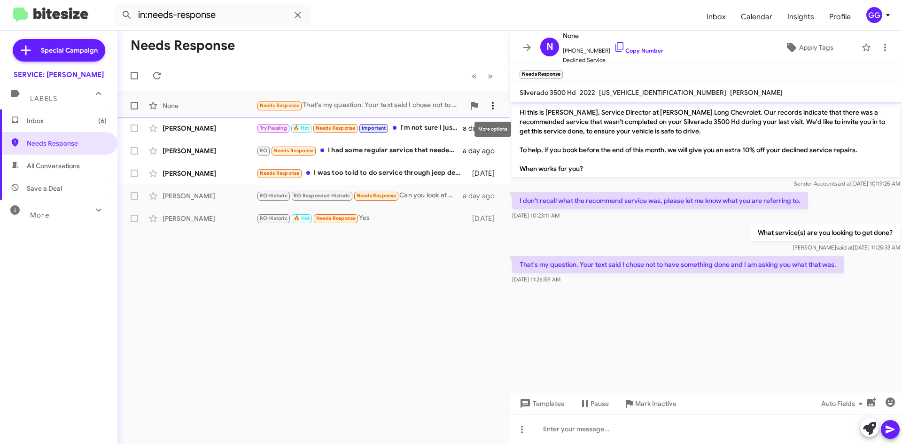
click at [493, 105] on icon at bounding box center [492, 105] width 11 height 11
click at [446, 128] on span "Mark as unread" at bounding box center [421, 130] width 47 height 23
